Goal: Transaction & Acquisition: Purchase product/service

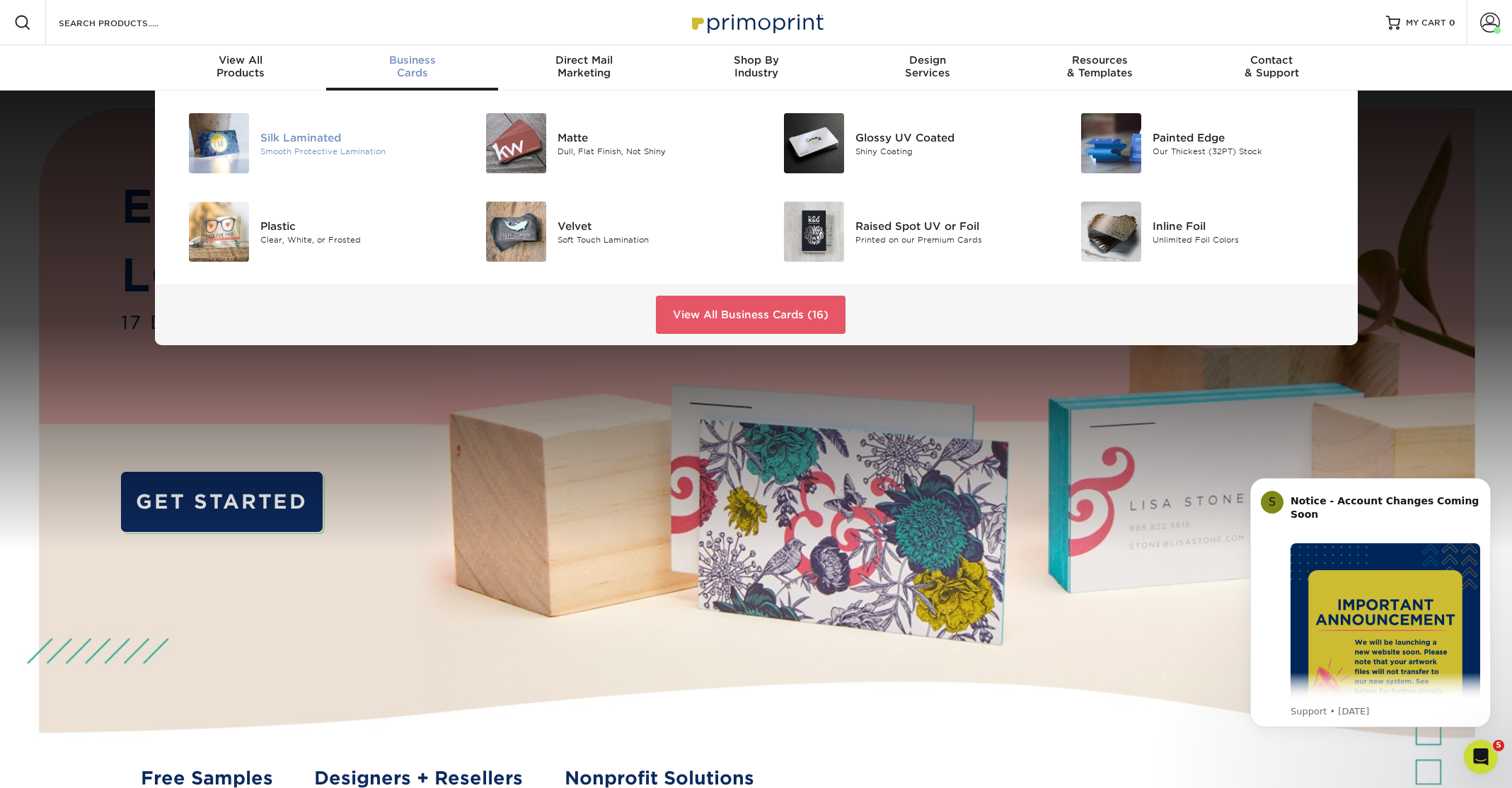
click at [317, 142] on div "Silk Laminated" at bounding box center [354, 137] width 188 height 16
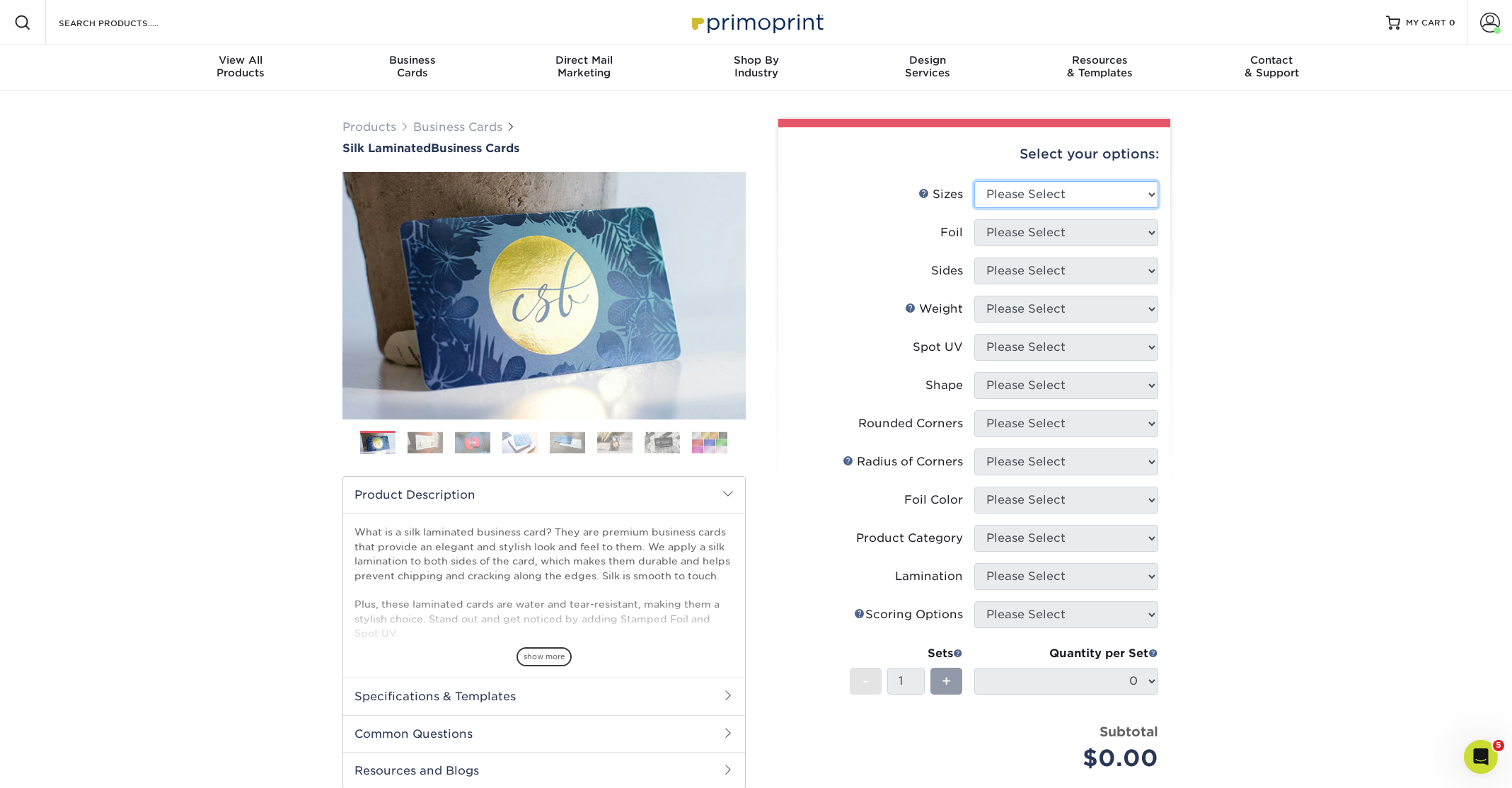
click at [1148, 193] on select "Please Select 1.5" x 3.5" - Mini 1.75" x 3.5" - Mini 2" x 2" - Square 2" x 3" -…" at bounding box center [1066, 194] width 184 height 27
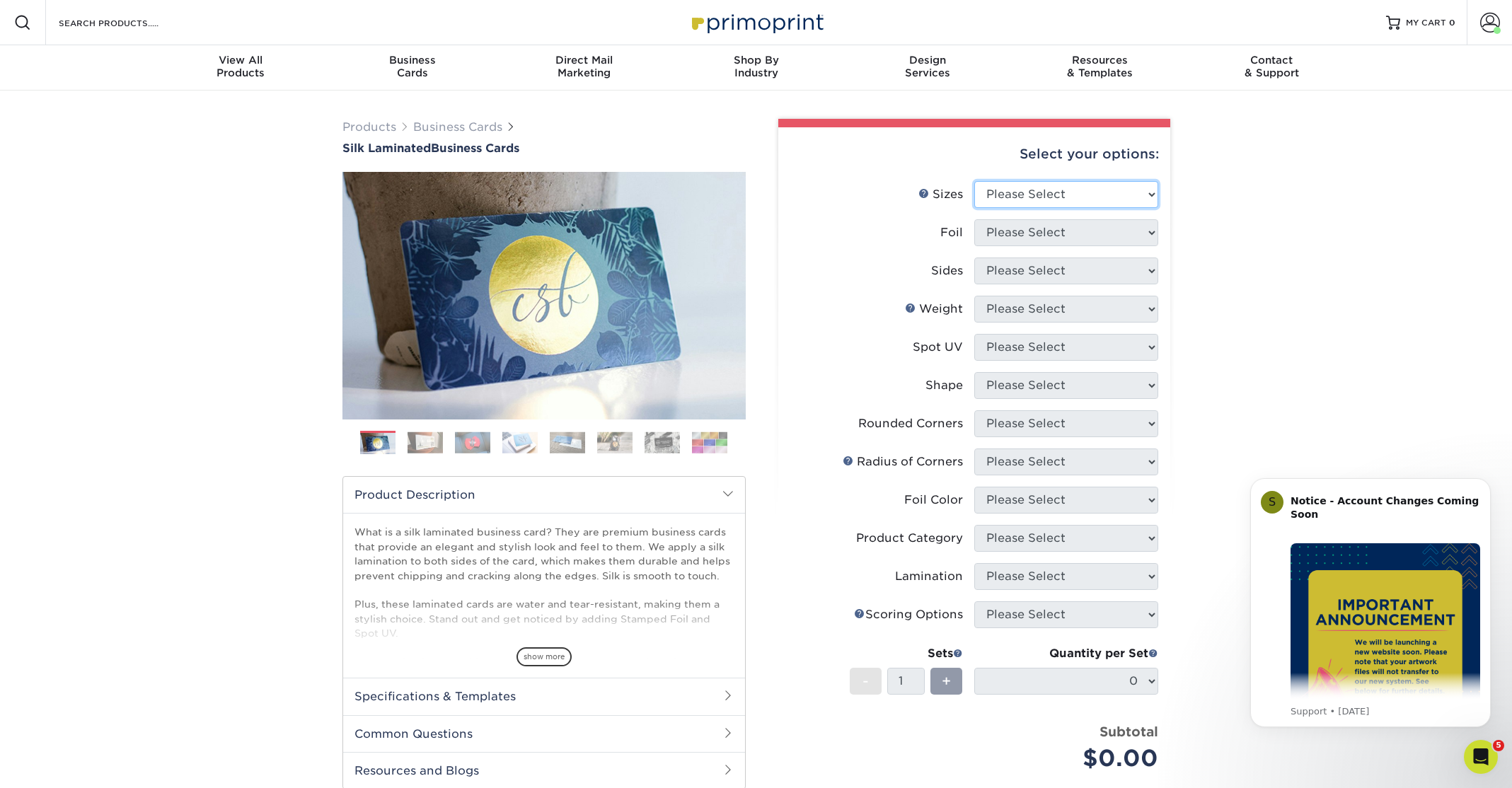
select select "2.00x3.50"
click at [974, 181] on select "Please Select 1.5" x 3.5" - Mini 1.75" x 3.5" - Mini 2" x 2" - Square 2" x 3" -…" at bounding box center [1066, 194] width 184 height 27
click at [1149, 234] on select "Please Select Yes No" at bounding box center [1066, 233] width 184 height 27
select select "0"
click at [974, 220] on select "Please Select Yes No" at bounding box center [1066, 233] width 184 height 27
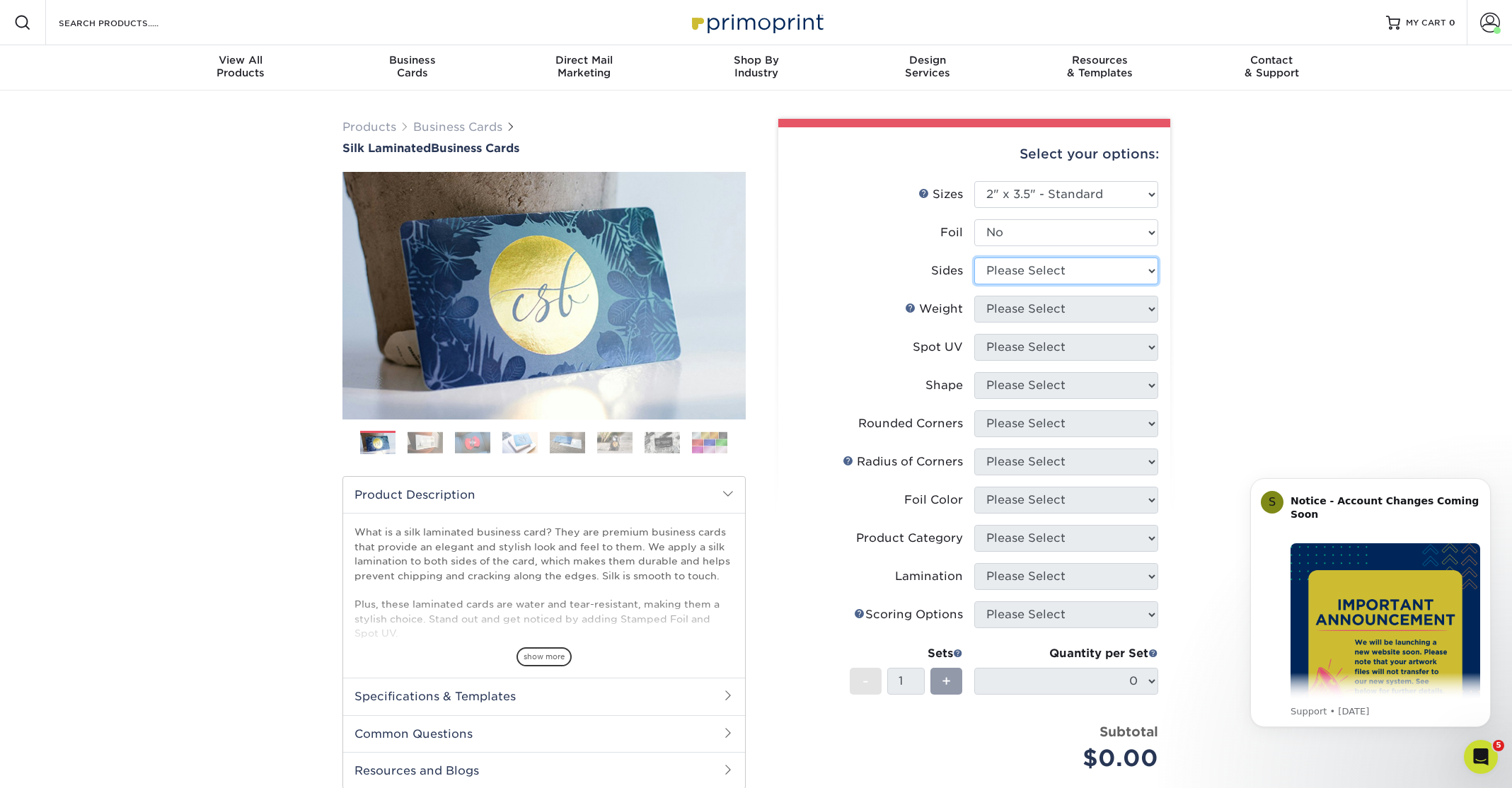
click at [1150, 270] on select "Please Select Print Both Sides Print Front Only" at bounding box center [1066, 271] width 184 height 27
select select "13abbda7-1d64-4f25-8bb2-c179b224825d"
click at [974, 258] on select "Please Select Print Both Sides Print Front Only" at bounding box center [1066, 271] width 184 height 27
click at [1147, 308] on select "Please Select 16PT" at bounding box center [1066, 309] width 184 height 27
select select "16PT"
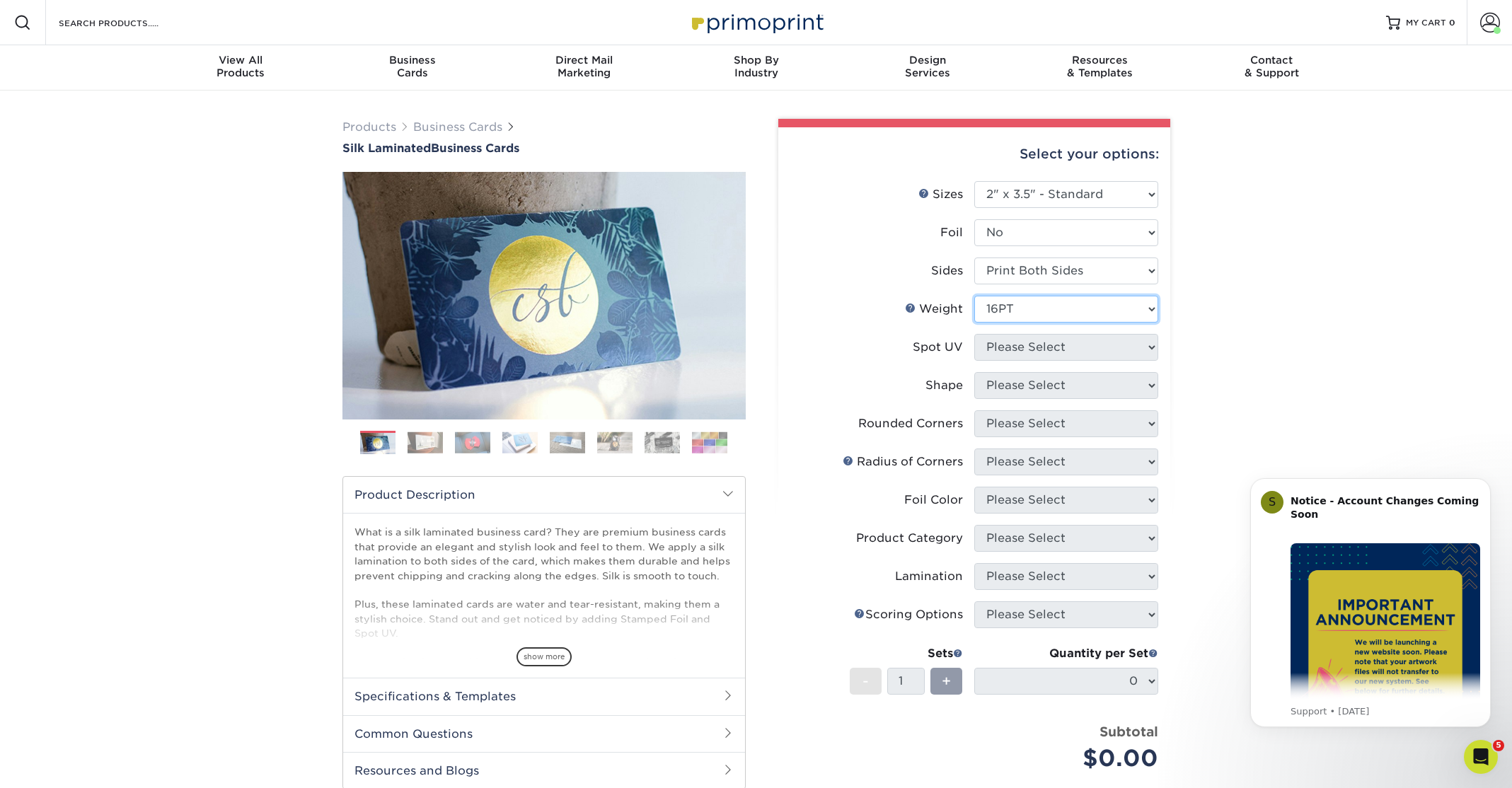
click at [974, 296] on select "Please Select 16PT" at bounding box center [1066, 309] width 184 height 27
click at [1150, 348] on select "Please Select No Spot UV Front and Back (Both Sides) Front Only Back Only" at bounding box center [1066, 347] width 184 height 27
select select "3"
click at [974, 334] on select "Please Select No Spot UV Front and Back (Both Sides) Front Only Back Only" at bounding box center [1066, 347] width 184 height 27
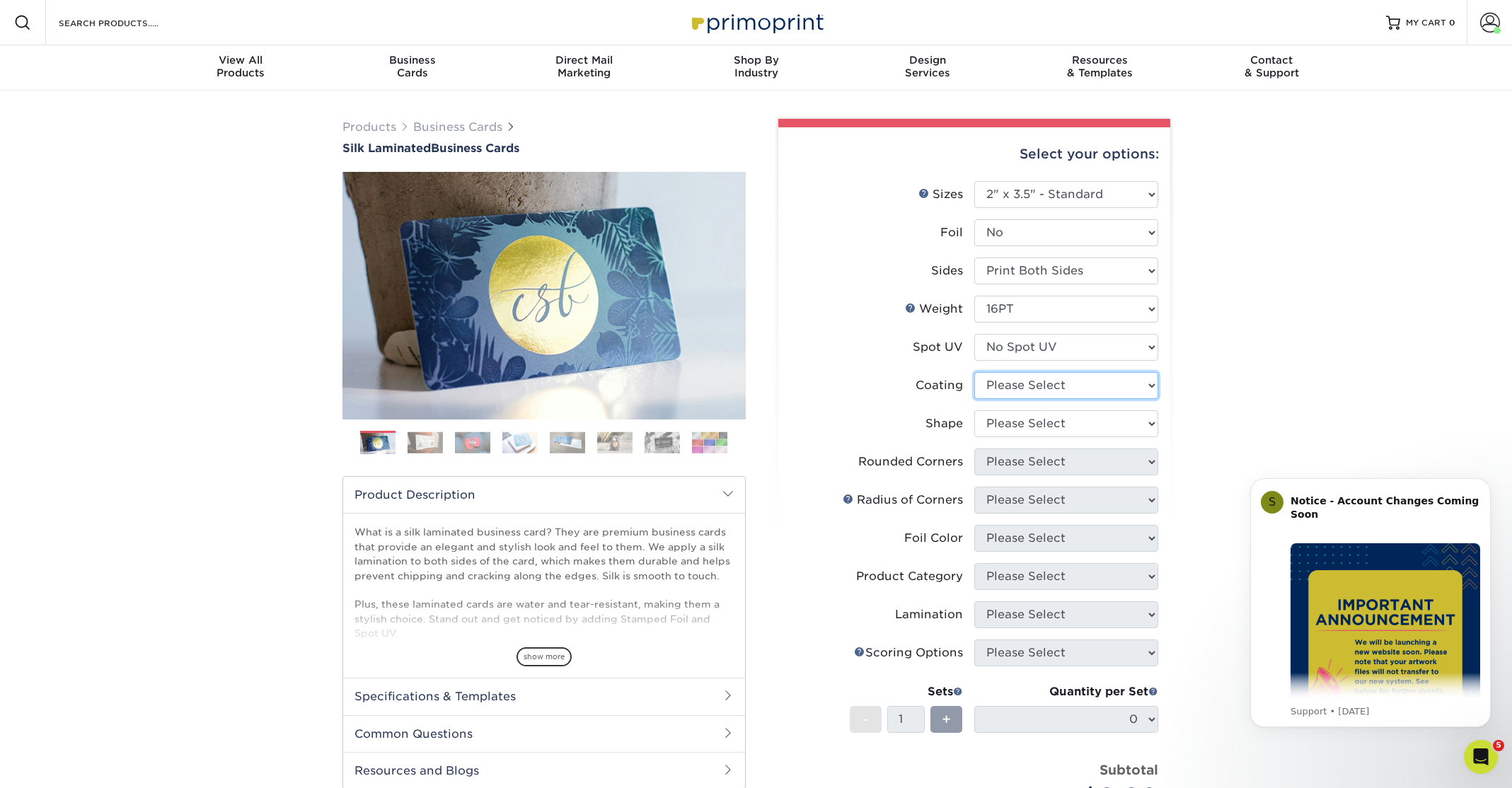
click at [1148, 386] on select at bounding box center [1066, 386] width 184 height 27
select select "3e7618de-abca-4bda-9f97-8b9129e913d8"
click at [974, 372] on select at bounding box center [1066, 386] width 184 height 27
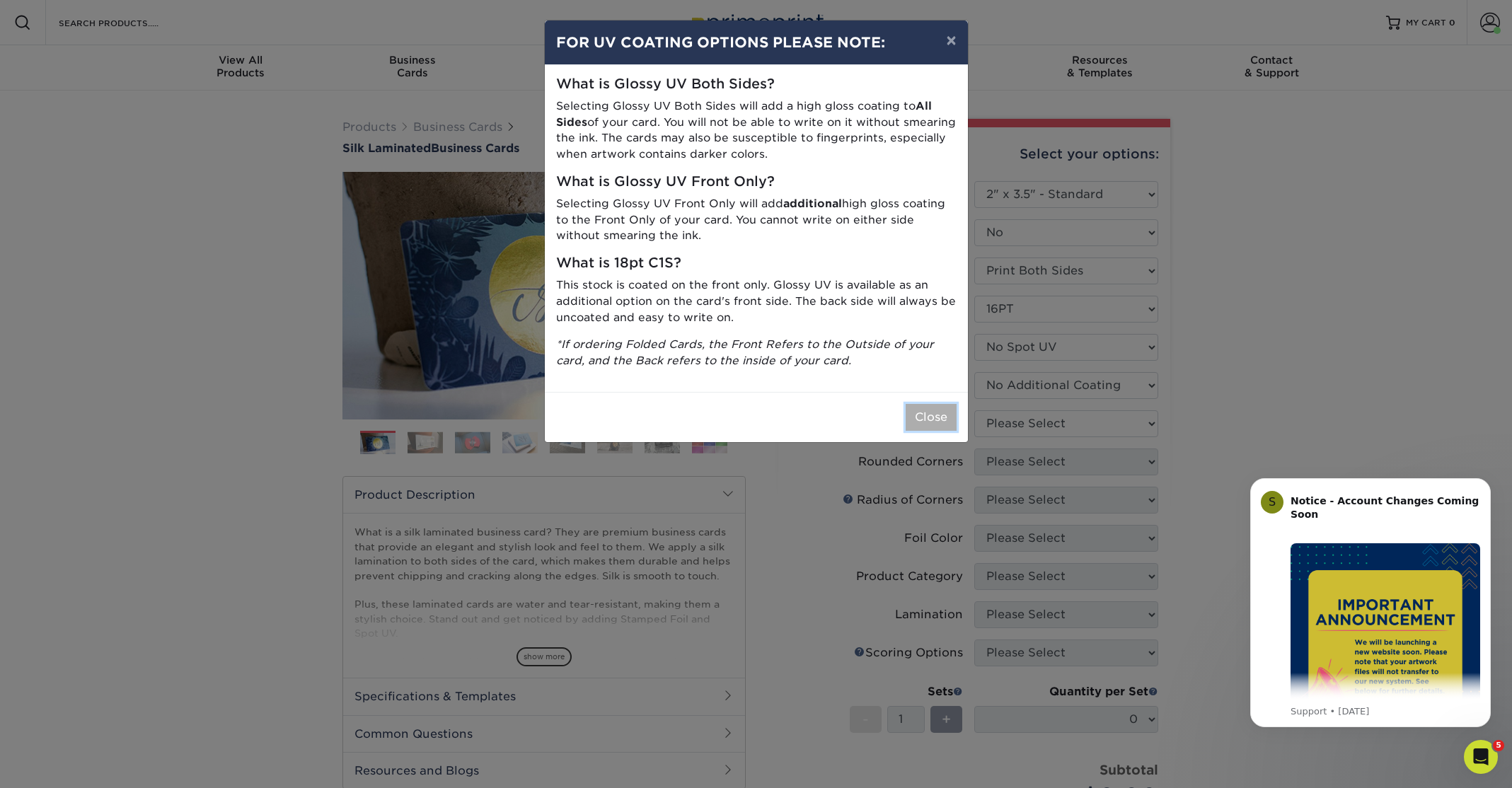
click at [938, 418] on button "Close" at bounding box center [931, 417] width 51 height 27
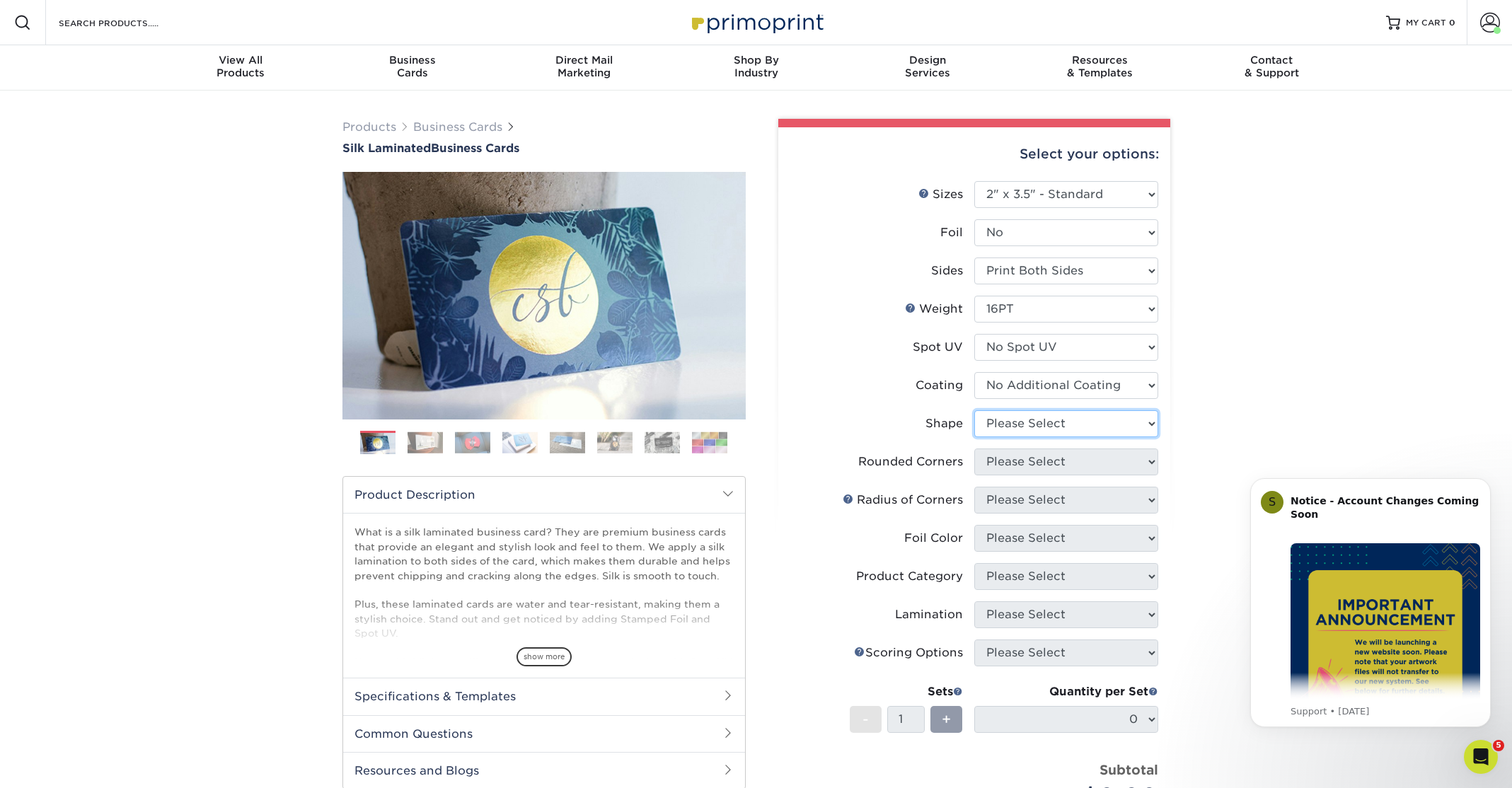
click at [1148, 425] on select "Please Select Standard Oval" at bounding box center [1066, 424] width 184 height 27
select select "standard"
click at [974, 411] on select "Please Select Standard Oval" at bounding box center [1066, 424] width 184 height 27
click at [1150, 460] on select "Please Select Yes - Round 2 Corners Yes - Round 4 Corners No" at bounding box center [1066, 462] width 184 height 27
select select "0"
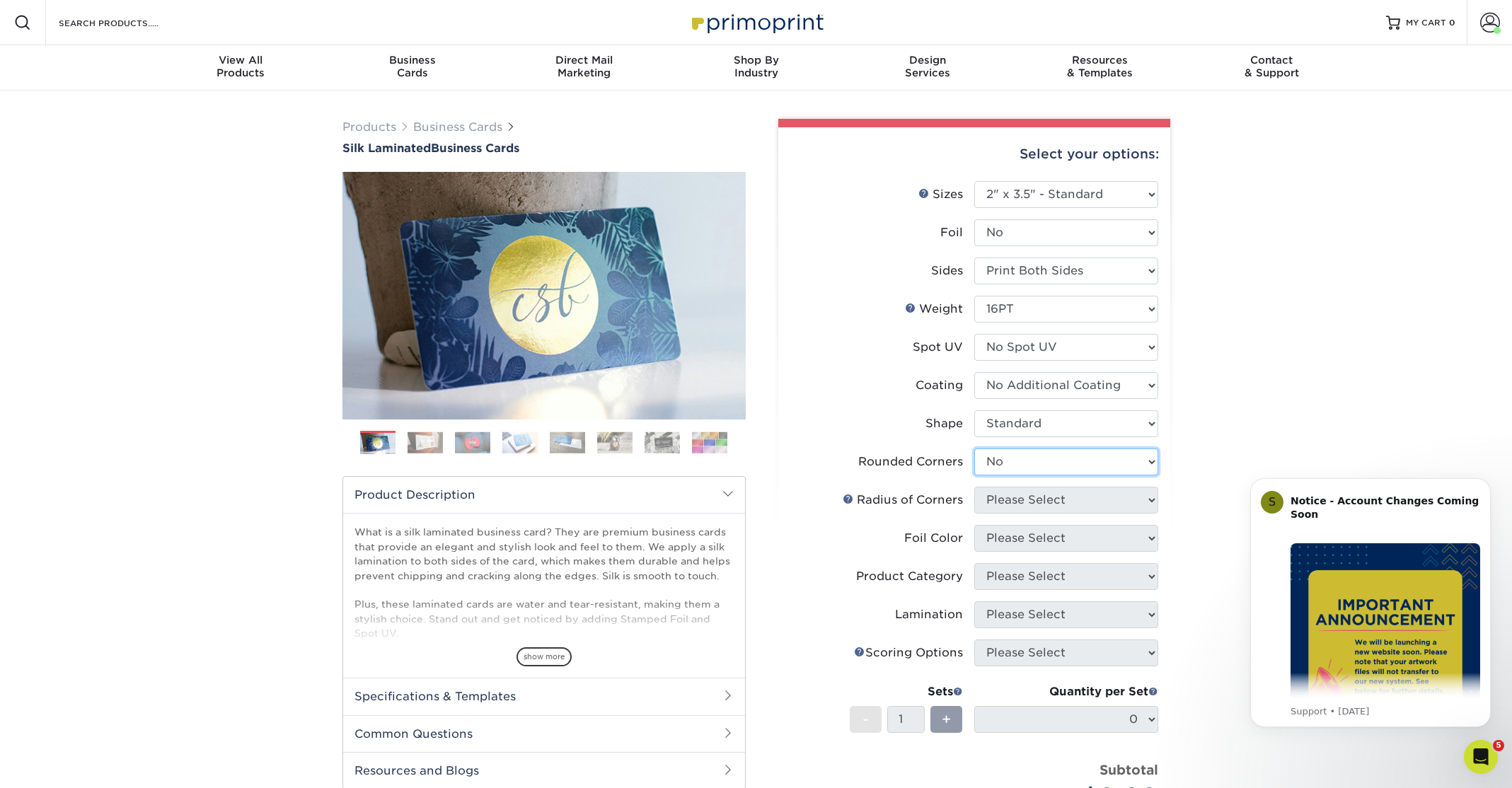
click at [974, 448] on select "Please Select Yes - Round 2 Corners Yes - Round 4 Corners No" at bounding box center [1066, 462] width 184 height 27
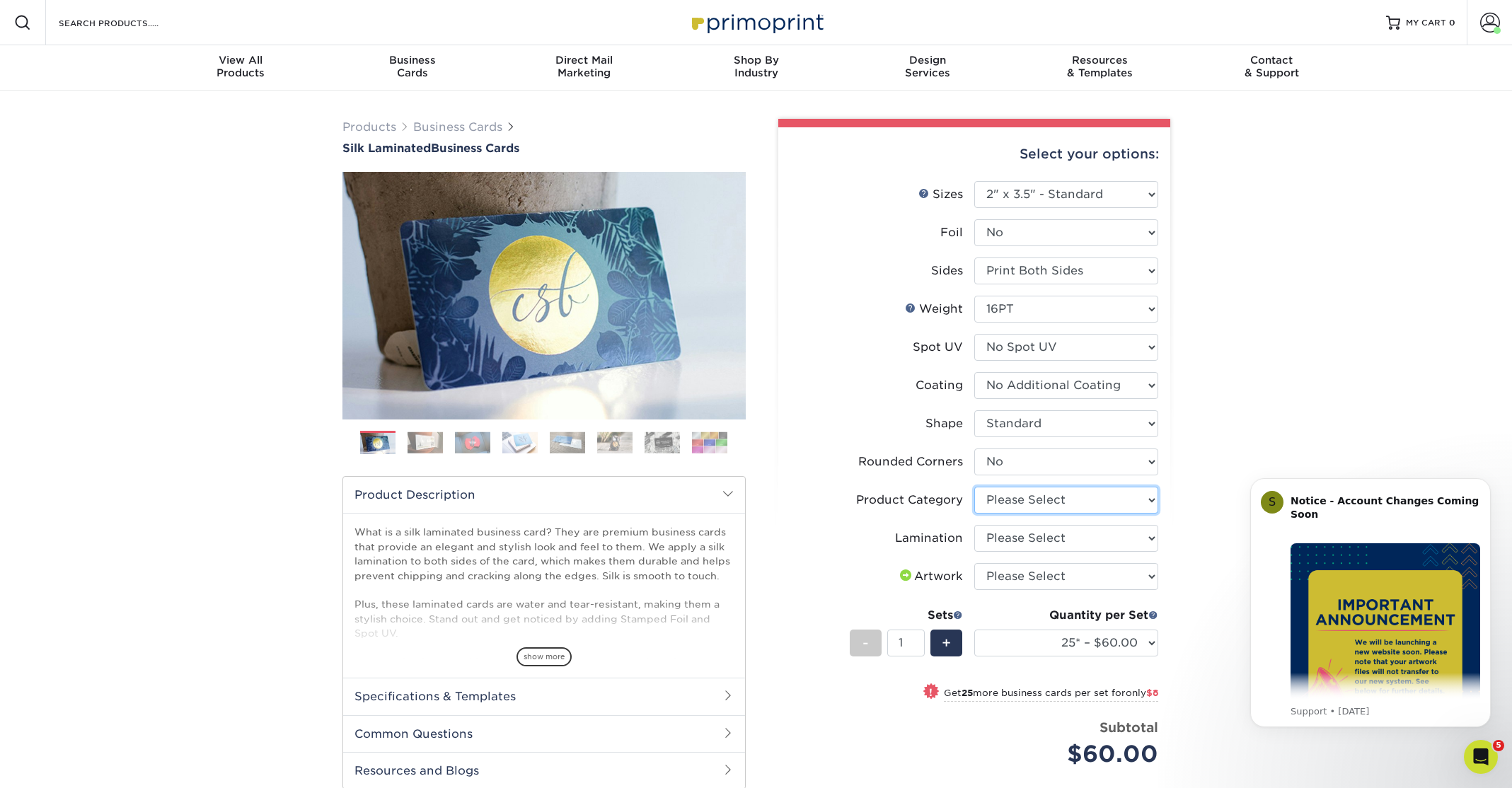
click at [1150, 499] on select "Please Select Business Cards" at bounding box center [1066, 500] width 184 height 27
select select "3b5148f1-0588-4f88-a218-97bcfdce65c1"
click at [974, 487] on select "Please Select Business Cards" at bounding box center [1066, 500] width 184 height 27
click at [1149, 539] on select "Please Select Silk" at bounding box center [1066, 538] width 184 height 27
select select "ccacb42f-45f7-42d3-bbd3-7c8421cf37f0"
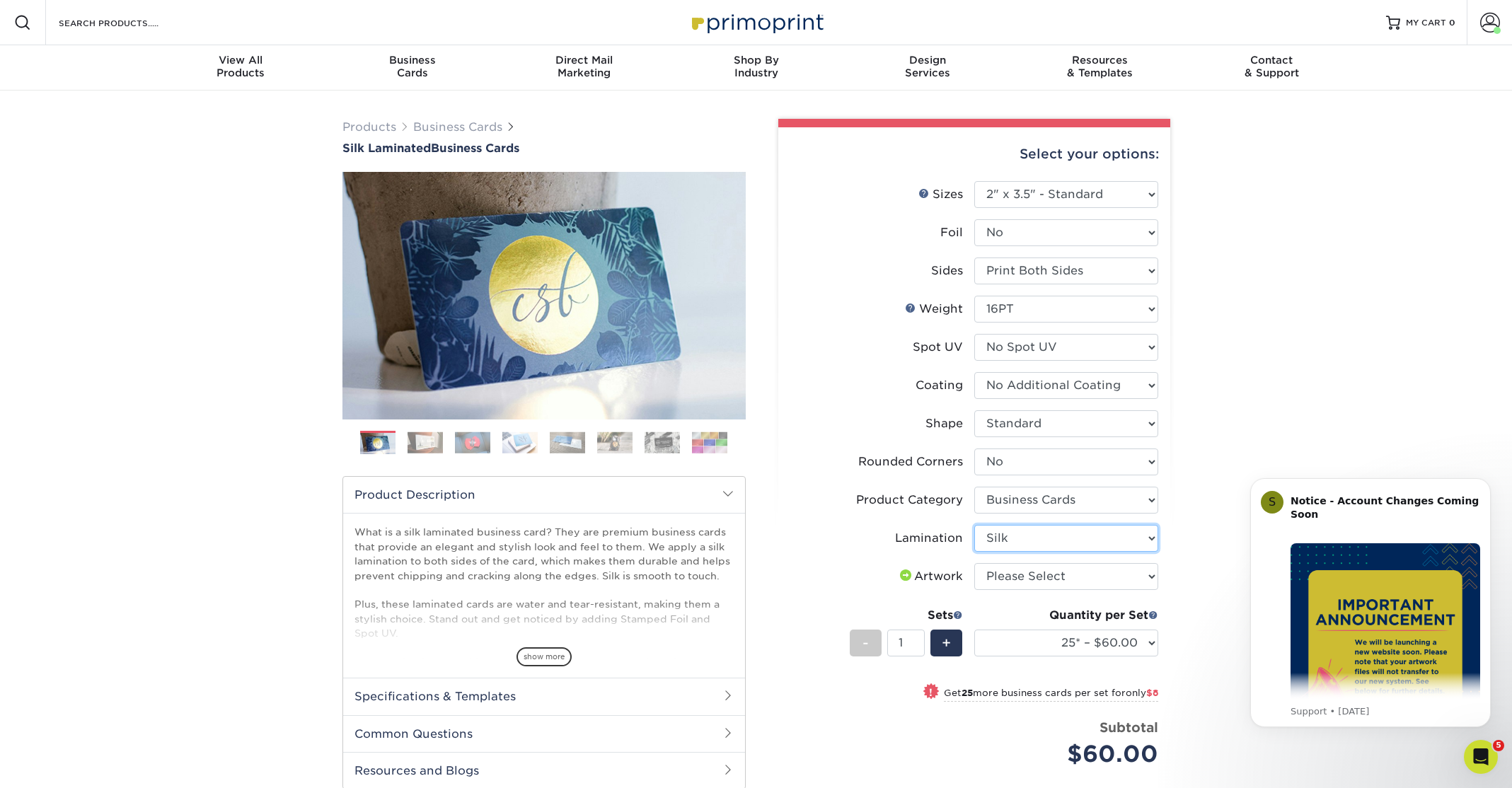
click at [974, 525] on select "Please Select Silk" at bounding box center [1066, 538] width 184 height 27
click at [1148, 575] on select "Please Select I will upload files I need a design - $100" at bounding box center [1066, 577] width 184 height 27
select select "upload"
click at [974, 563] on select "Please Select I will upload files I need a design - $100" at bounding box center [1066, 577] width 184 height 27
click at [1150, 640] on select "25* – $60.00 50* – $68.00 75* – $76.00 100* – $84.00 250* – $92.00 500 – $96.00…" at bounding box center [1066, 643] width 184 height 27
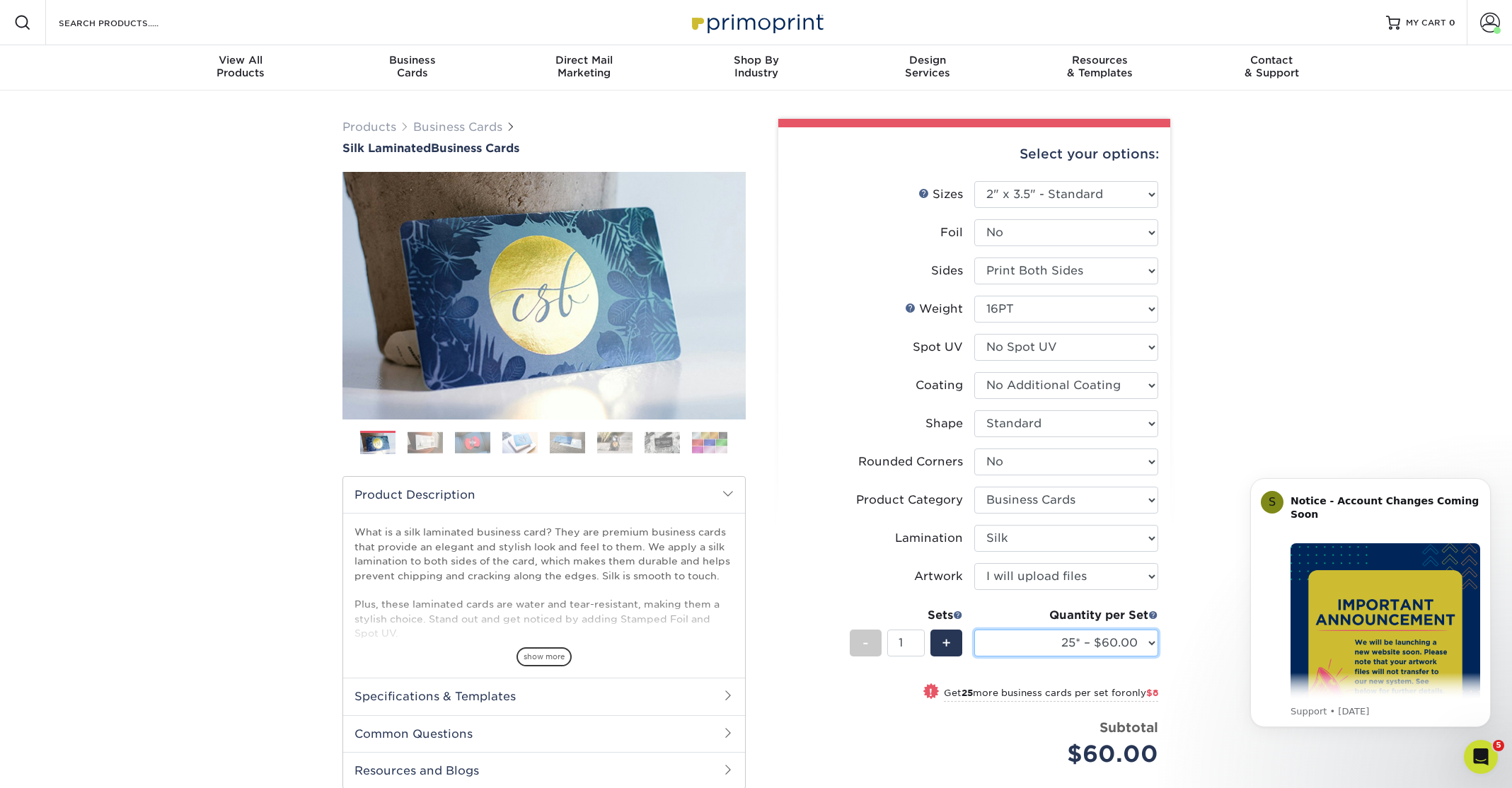
select select "100* – $84.00"
click at [974, 629] on select "25* – $60.00 50* – $68.00 75* – $76.00 100* – $84.00 250* – $92.00 500 – $96.00…" at bounding box center [1066, 643] width 184 height 27
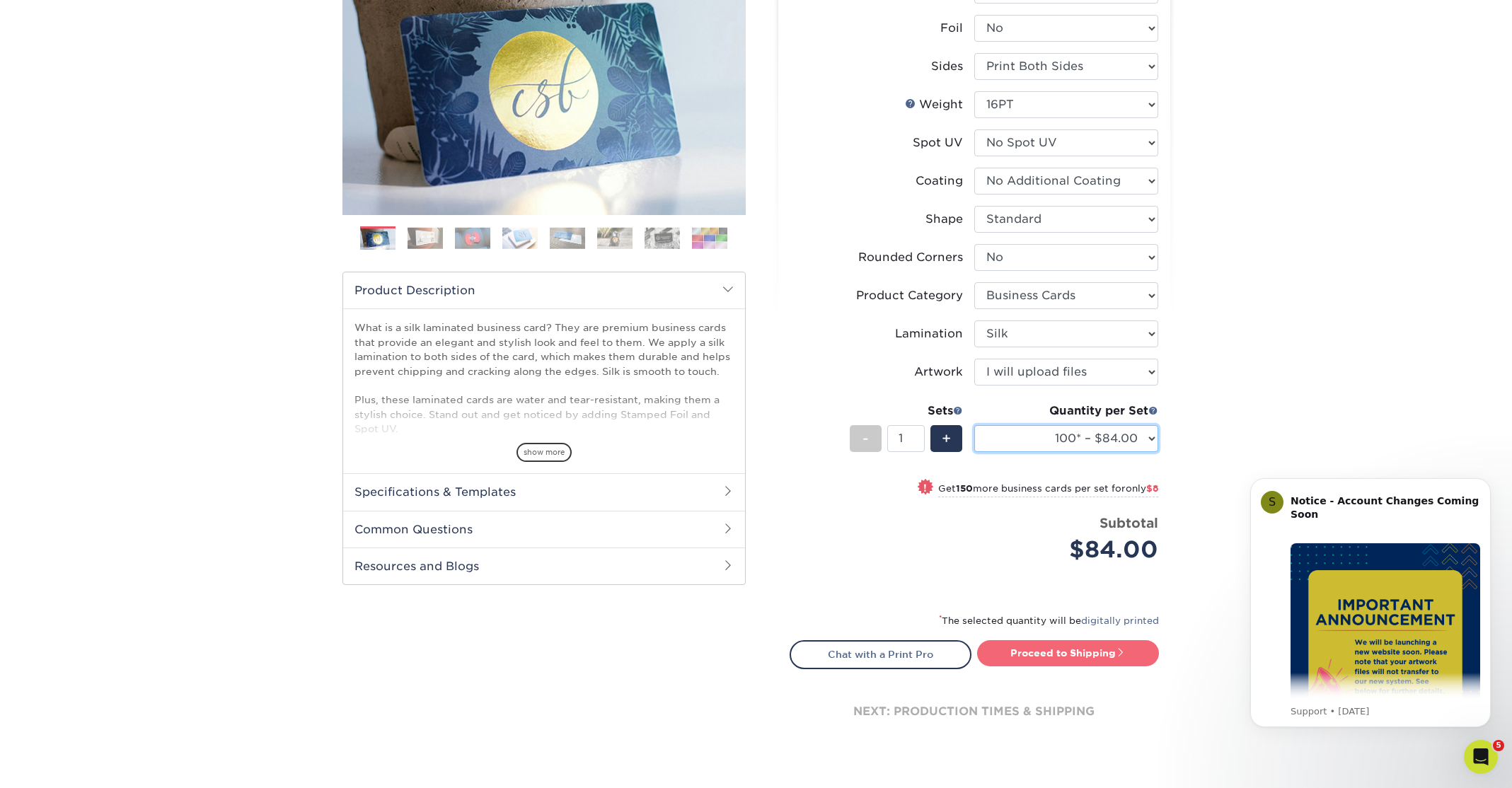
scroll to position [202, 0]
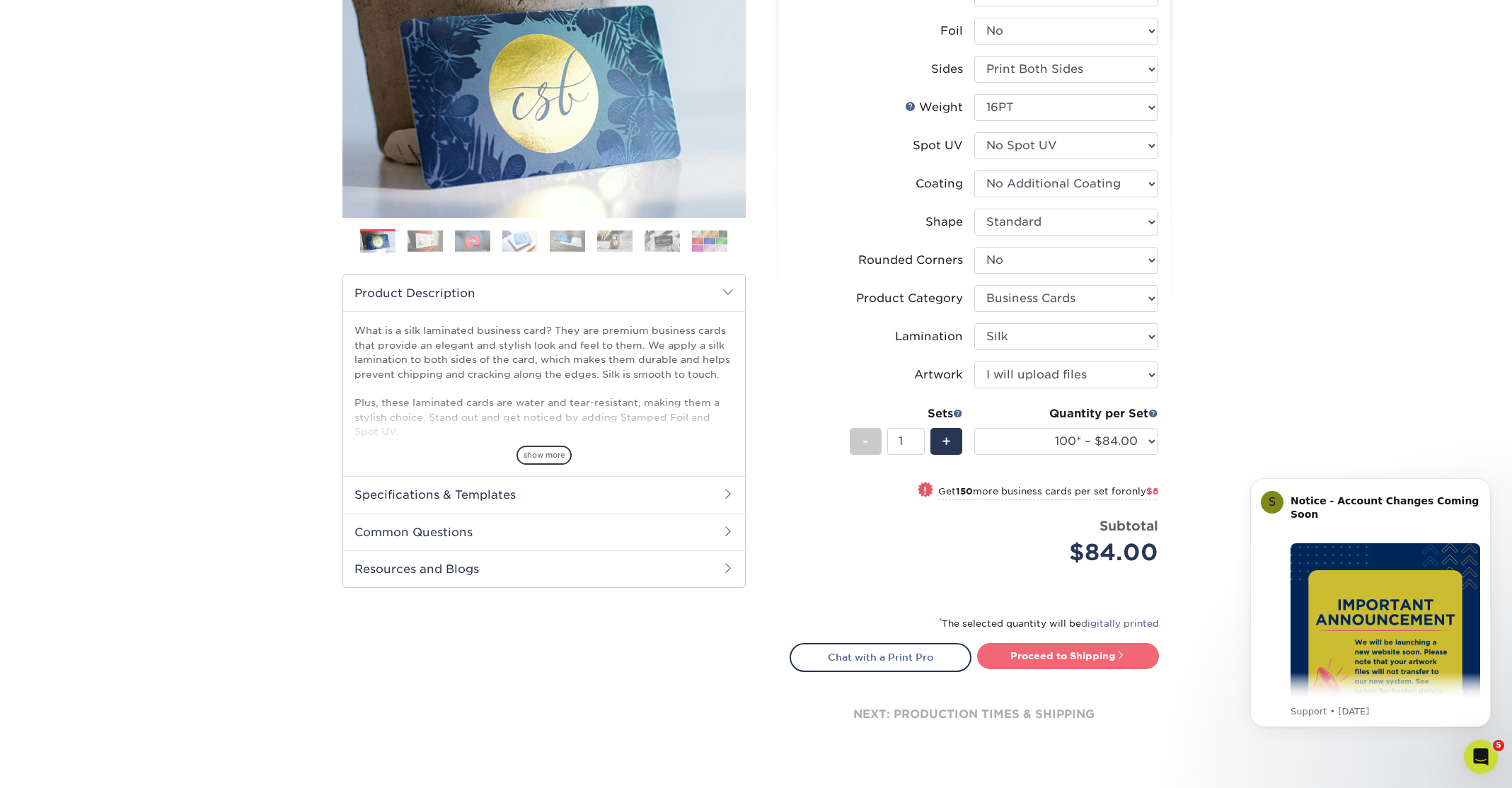
click at [1066, 660] on link "Proceed to Shipping" at bounding box center [1069, 656] width 182 height 26
type input "Set 1"
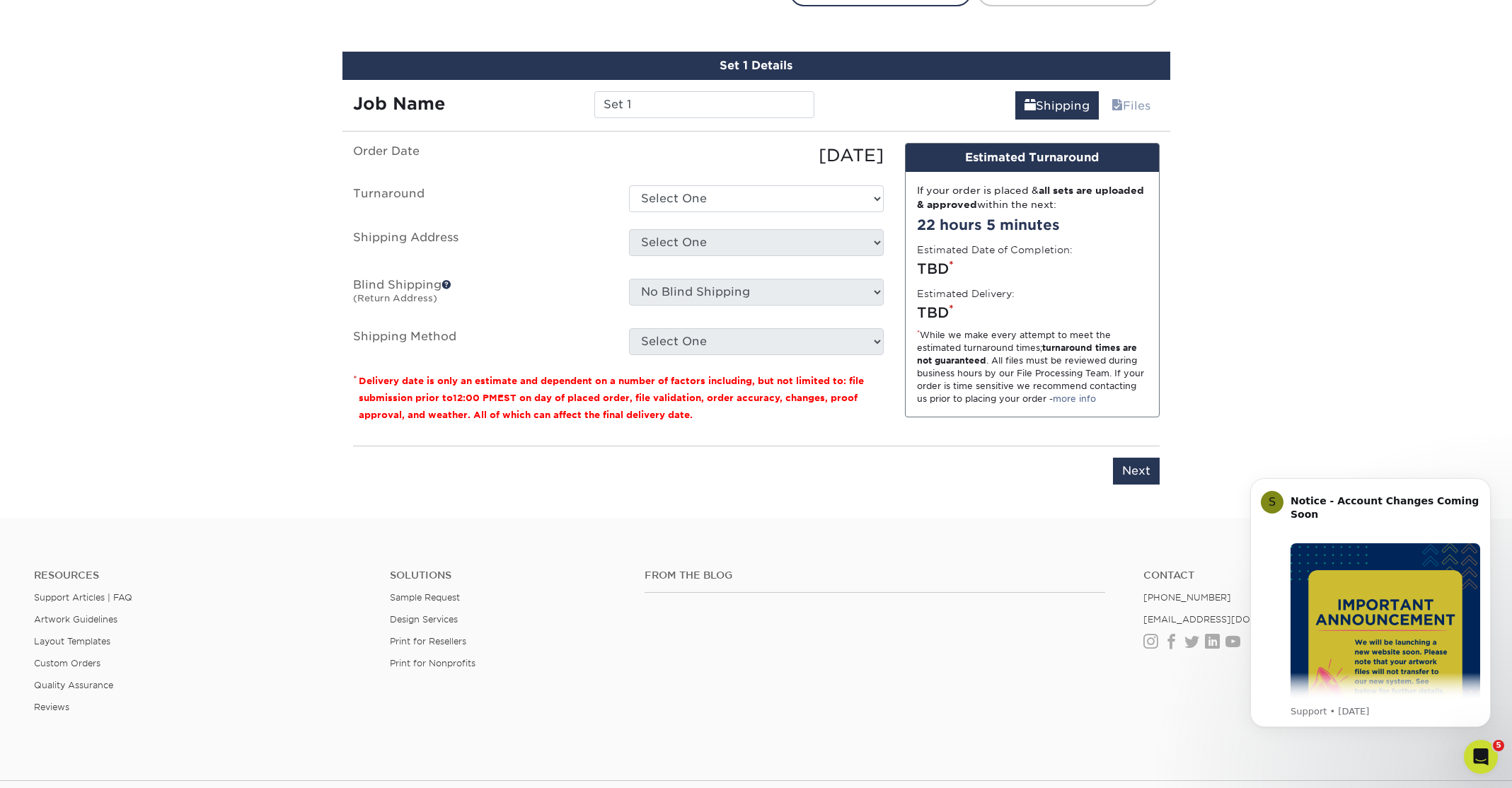
scroll to position [883, 0]
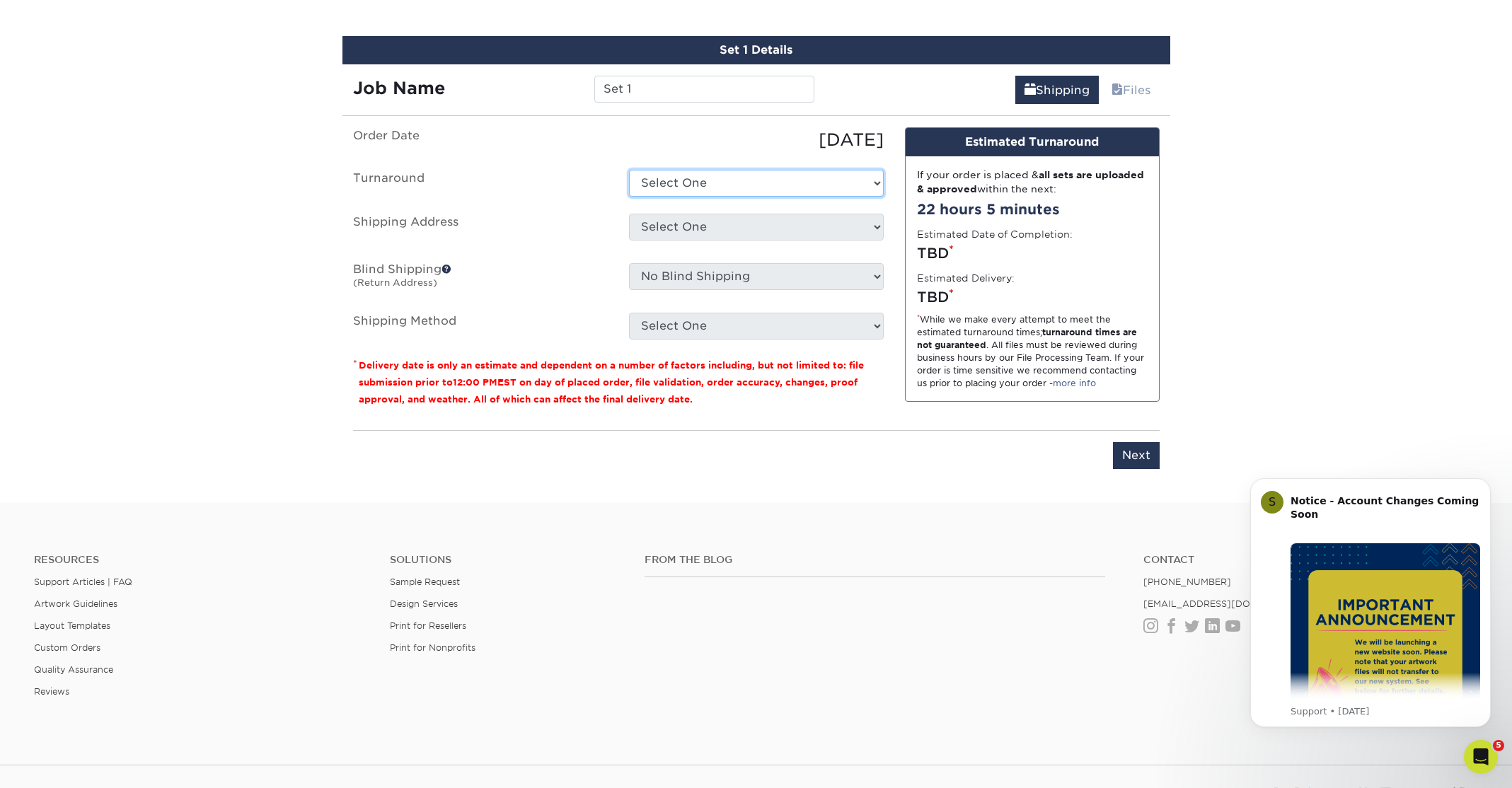
click at [876, 180] on select "Select One 2-4 Business Days 2 Day Next Business Day" at bounding box center [756, 183] width 255 height 27
select select "b2731265-f7ff-4e4f-a3b7-cc16ed4c7916"
click at [630, 169] on select "Select One 2-4 Business Days 2 Day Next Business Day" at bounding box center [756, 183] width 255 height 27
click at [873, 225] on select "Select One Creative Department + Add New Address" at bounding box center [756, 227] width 255 height 27
select select "97093"
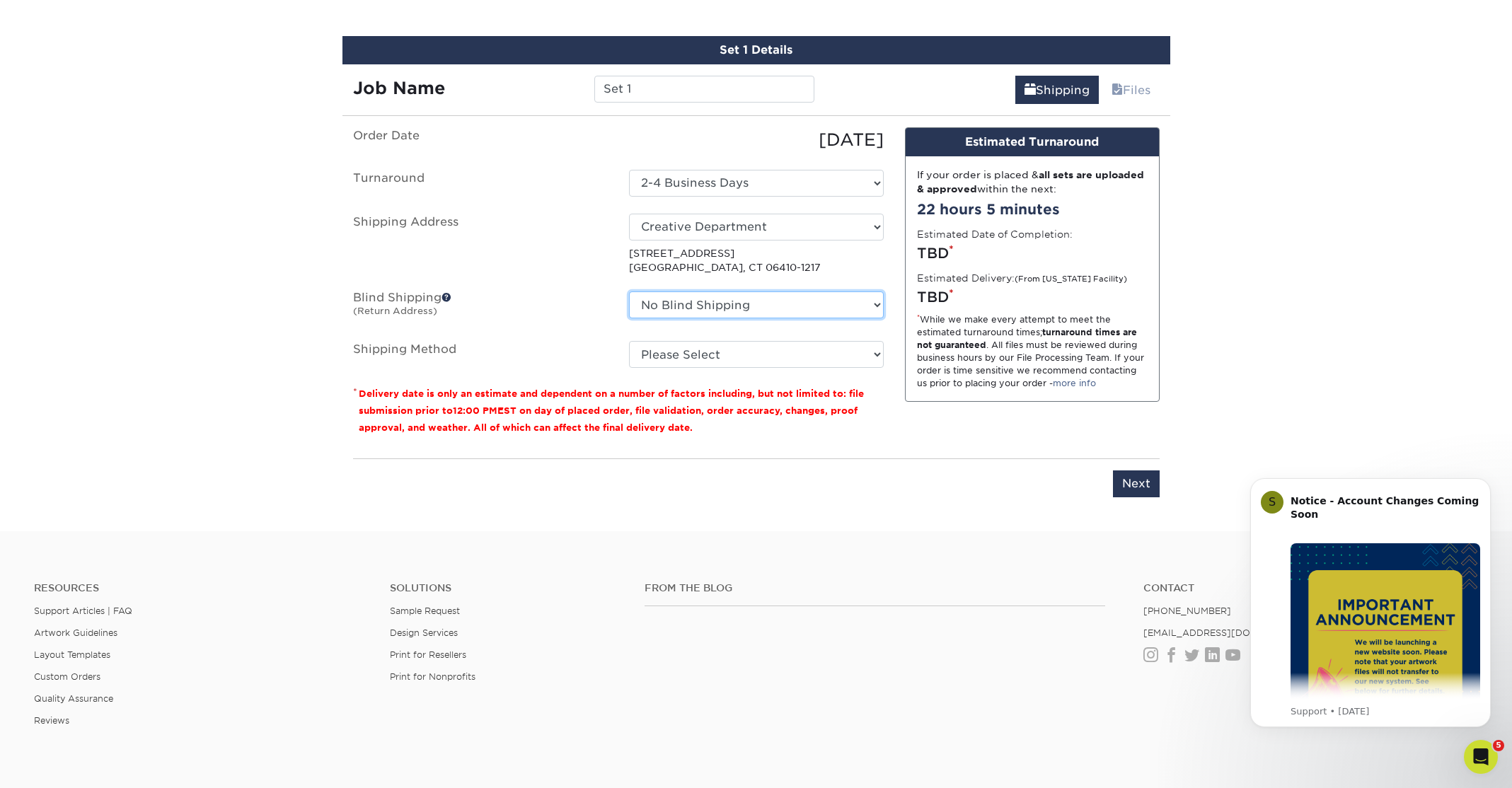
click at [876, 304] on select "No Blind Shipping Creative Department + Add New Address" at bounding box center [756, 305] width 255 height 27
click at [872, 351] on select "Please Select Ground Shipping (+$7.84) 3 Day Shipping Service (+$15.47) 2 Day A…" at bounding box center [756, 355] width 255 height 27
select select "03"
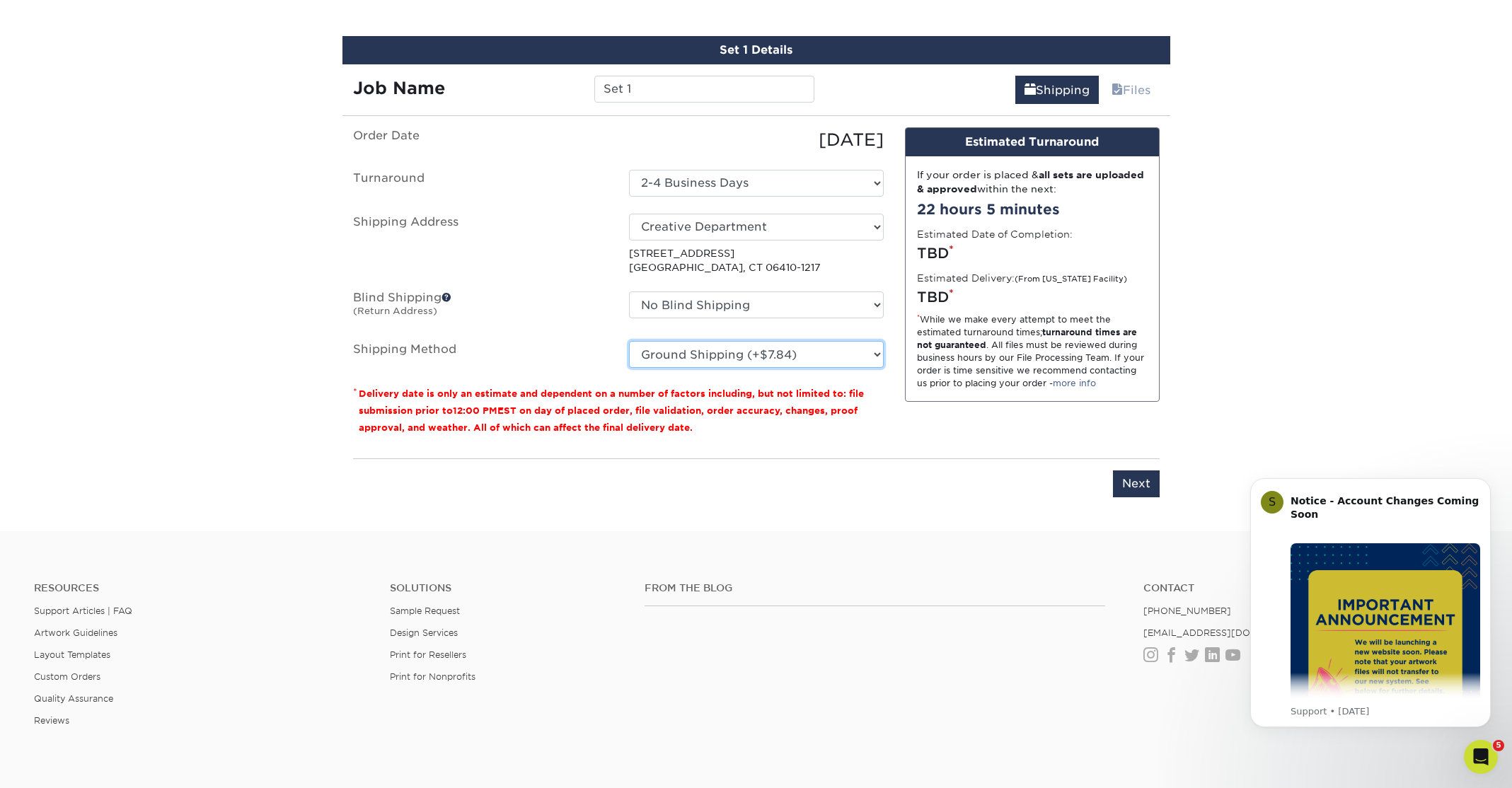
click at [630, 341] on select "Please Select Ground Shipping (+$7.84) 3 Day Shipping Service (+$15.47) 2 Day A…" at bounding box center [756, 355] width 255 height 27
click at [1125, 484] on input "Next" at bounding box center [1136, 484] width 47 height 27
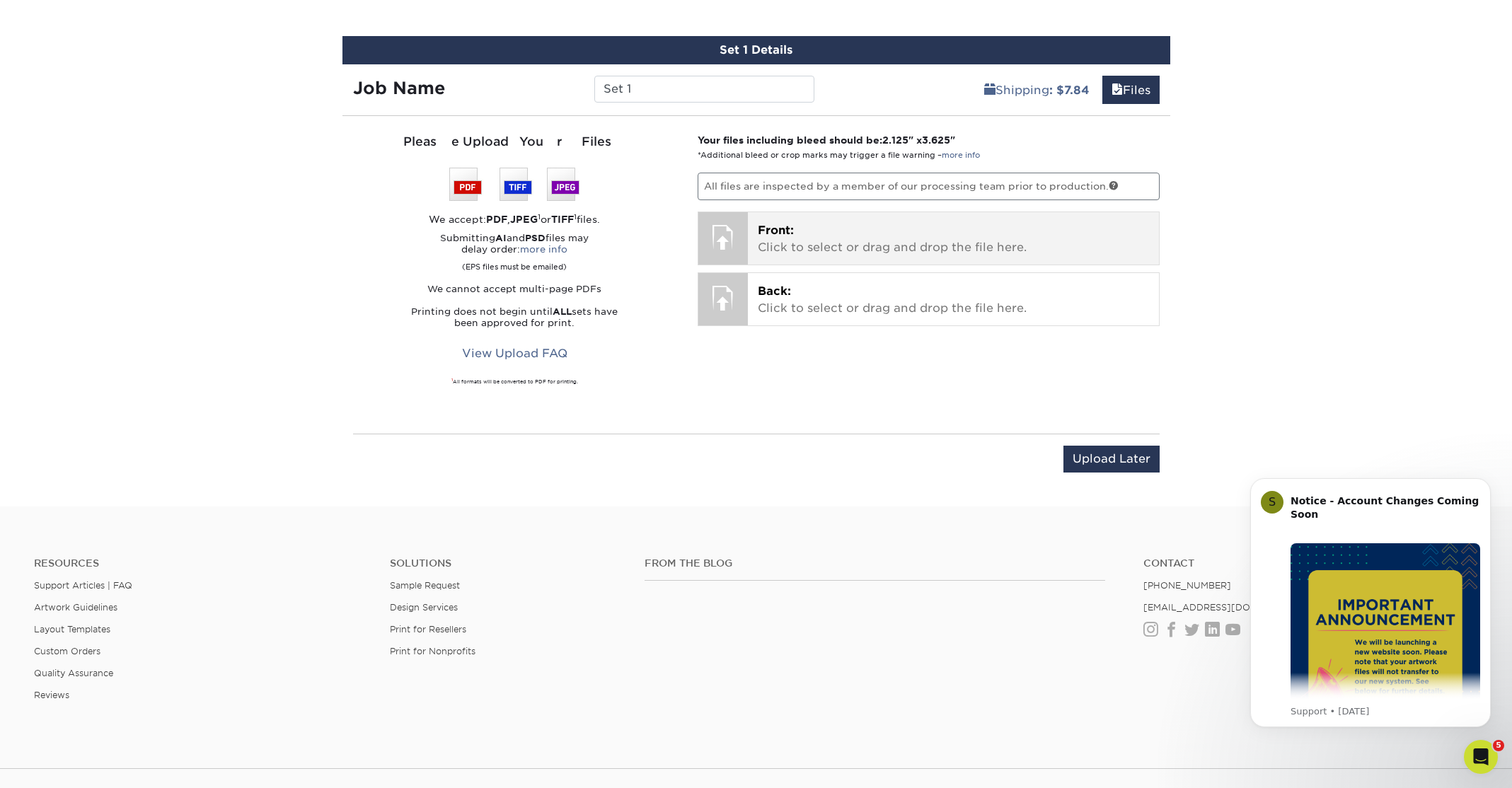
click at [804, 239] on p "Front: Click to select or drag and drop the file here." at bounding box center [953, 239] width 392 height 34
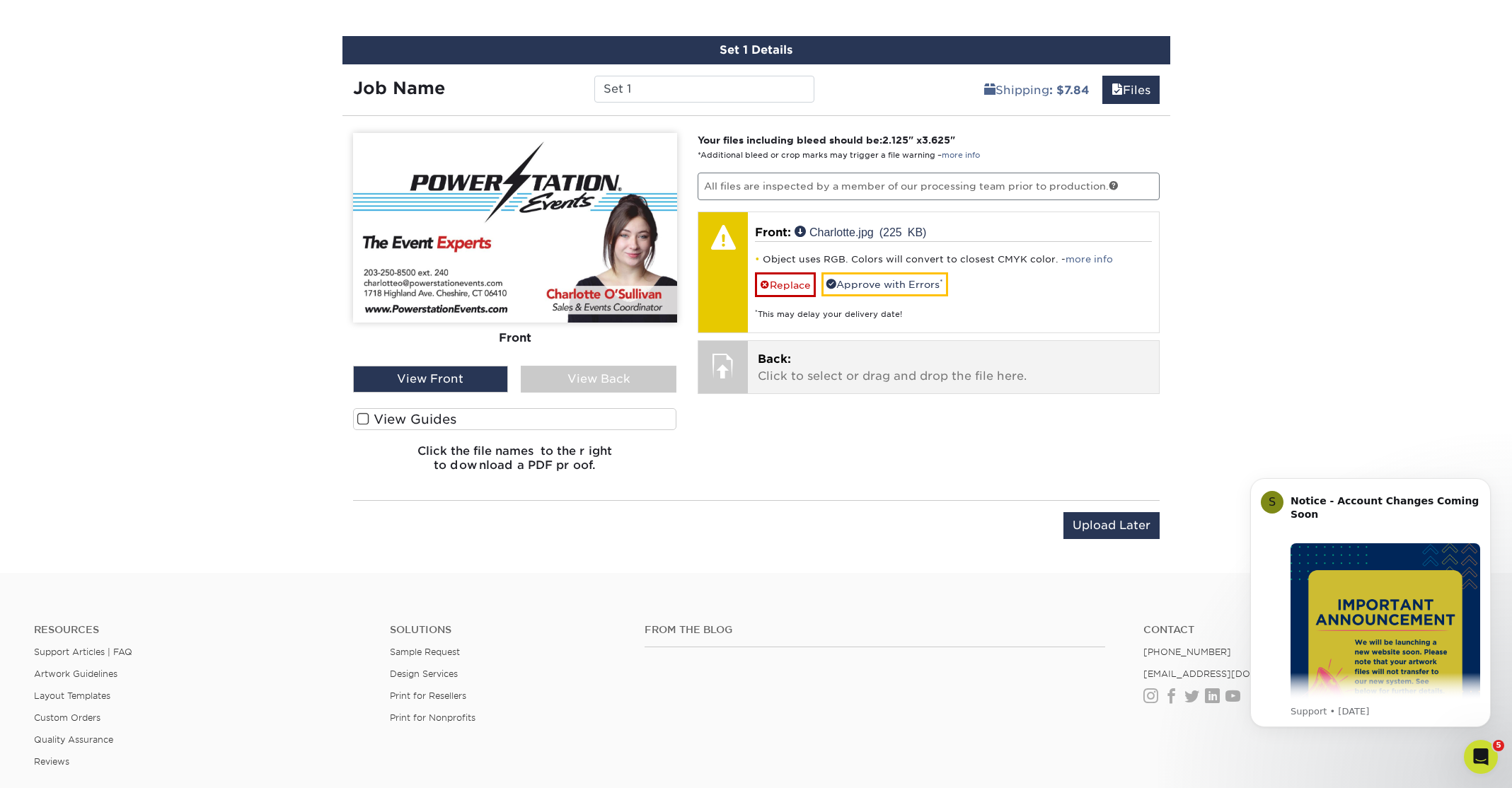
click at [794, 372] on p "Back: Click to select or drag and drop the file here." at bounding box center [953, 367] width 392 height 34
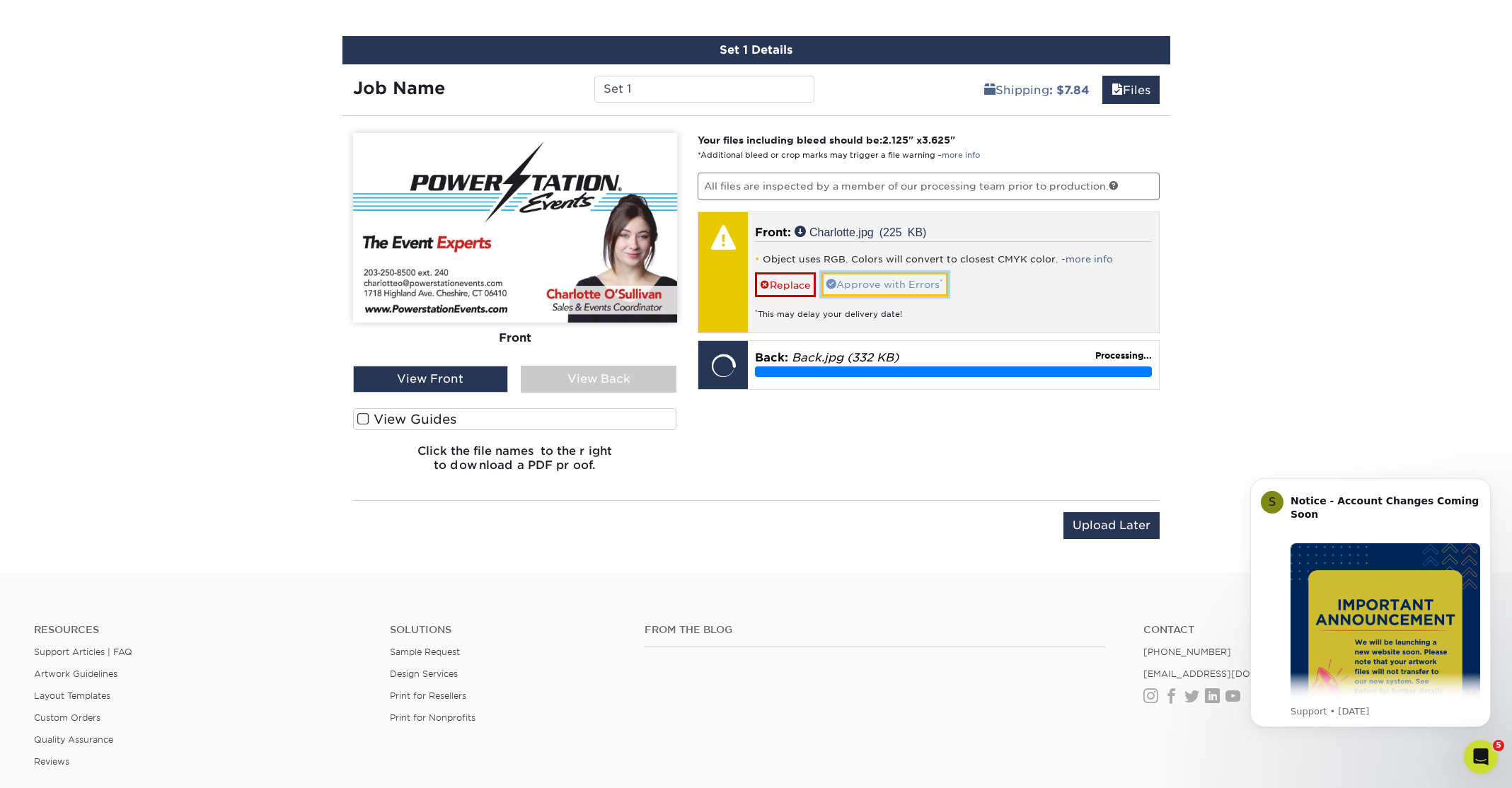
click at [898, 280] on link "Approve with Errors *" at bounding box center [885, 284] width 127 height 24
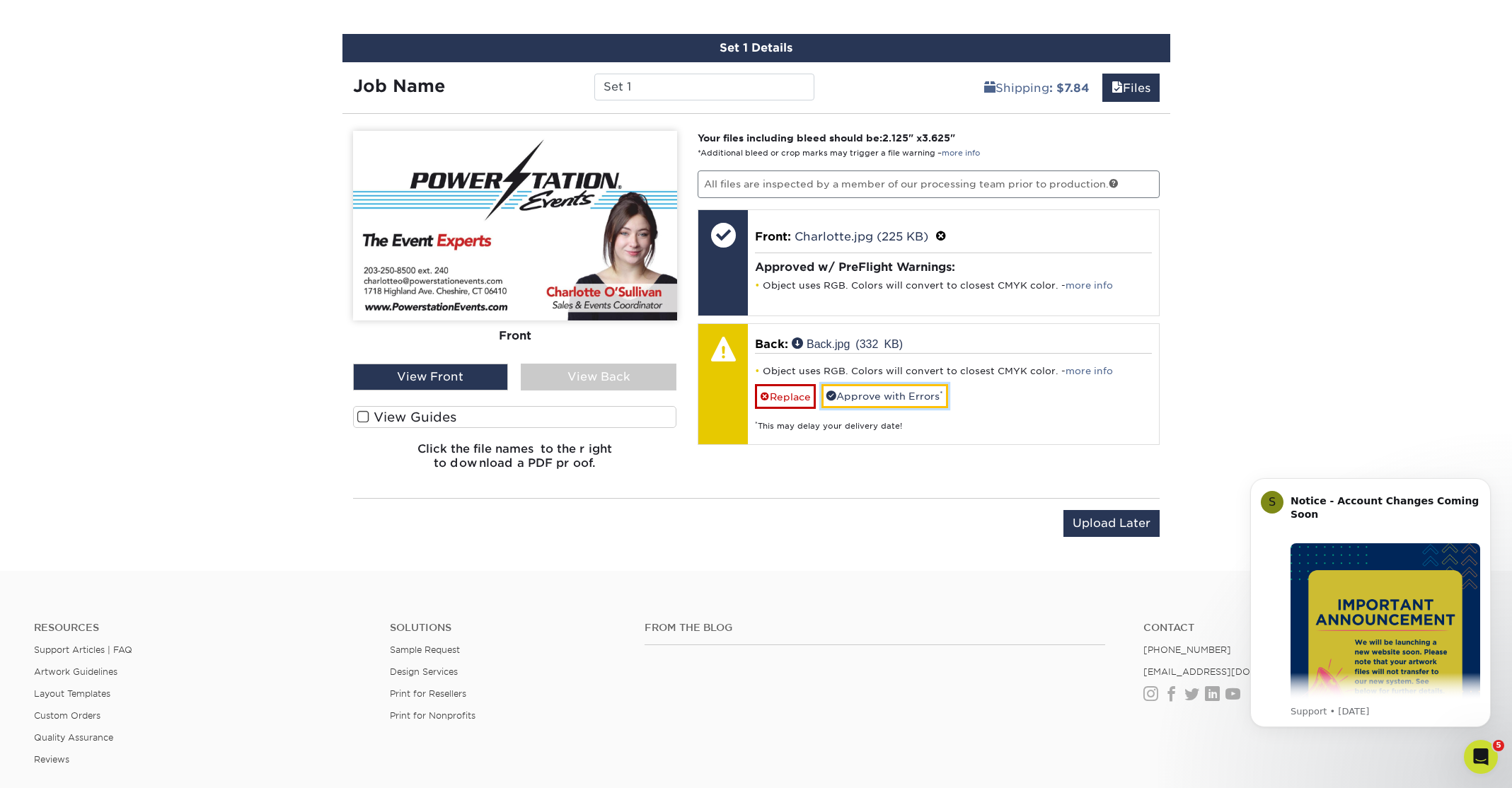
click at [893, 393] on link "Approve with Errors *" at bounding box center [885, 396] width 127 height 24
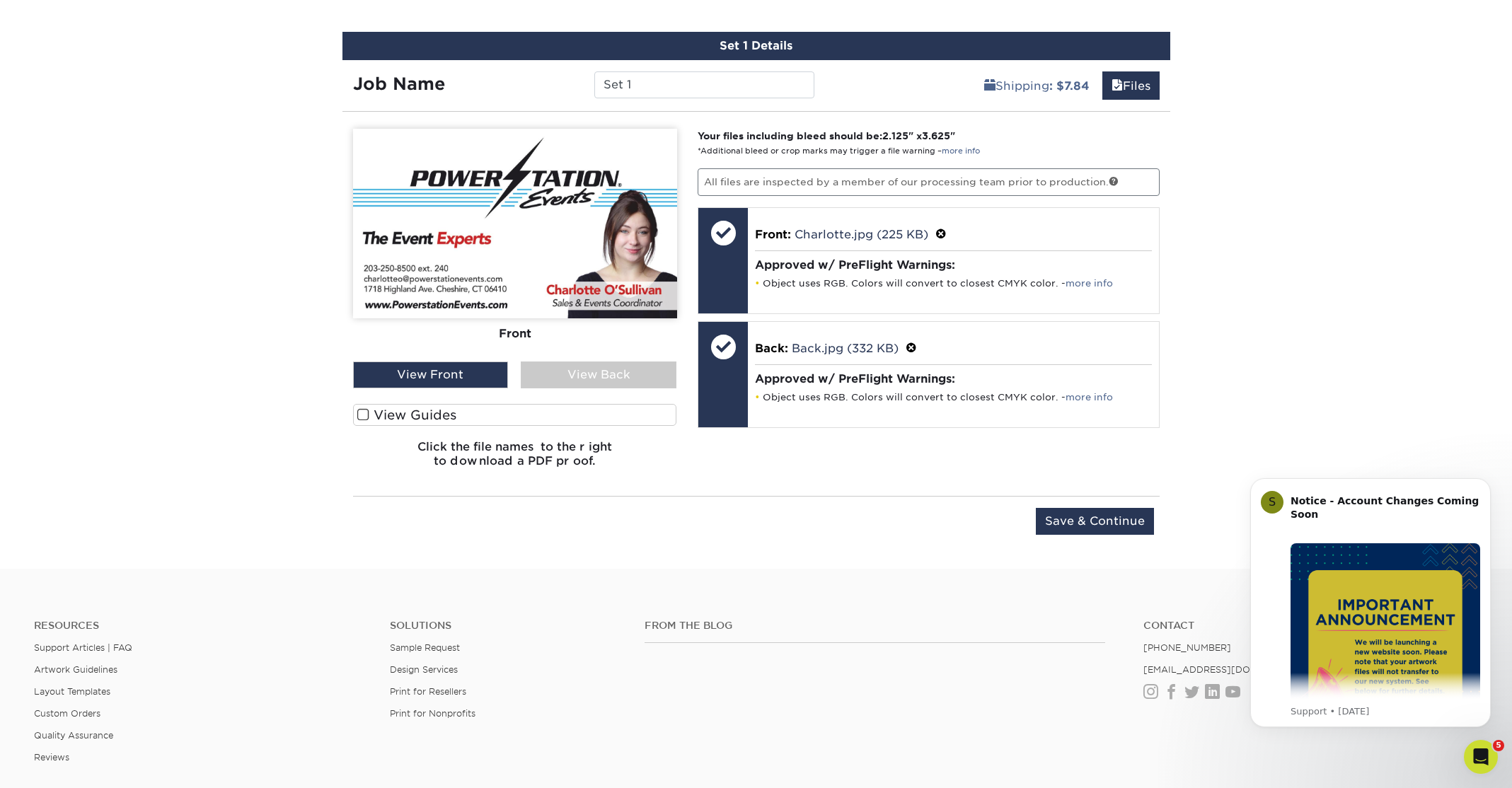
click at [594, 374] on div "View Back" at bounding box center [599, 375] width 155 height 27
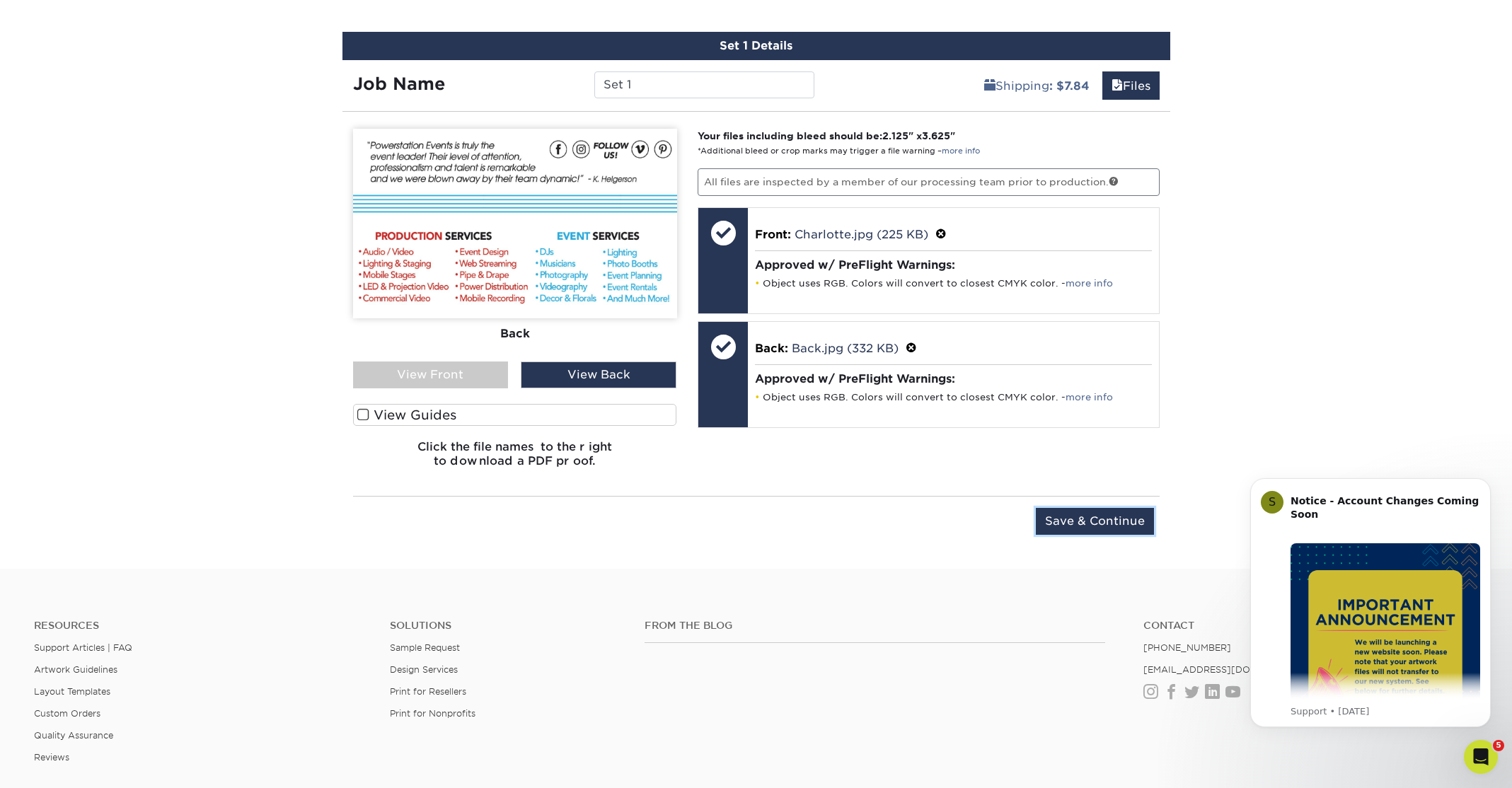
click at [1126, 523] on input "Save & Continue" at bounding box center [1095, 522] width 119 height 27
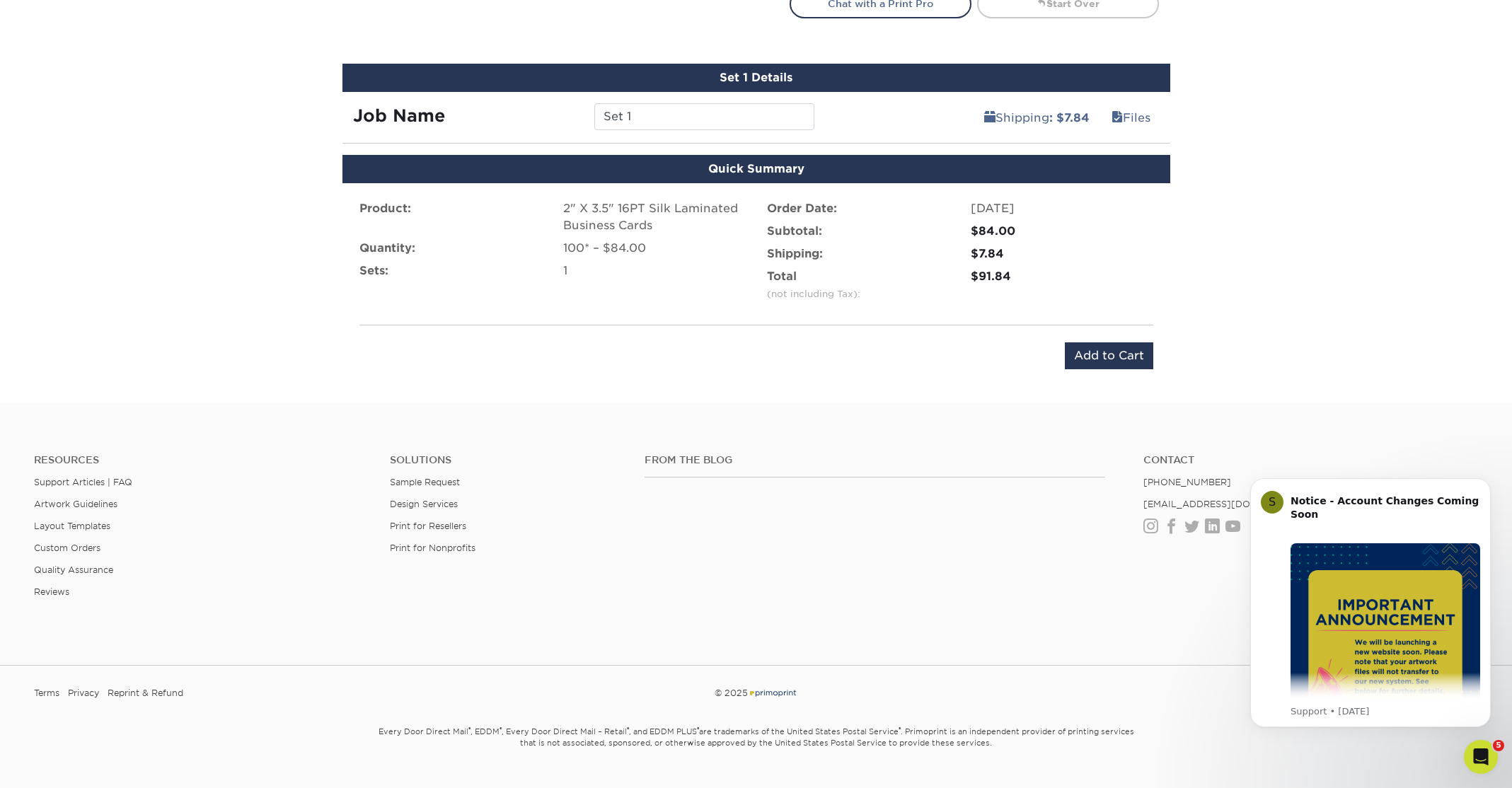
scroll to position [851, 0]
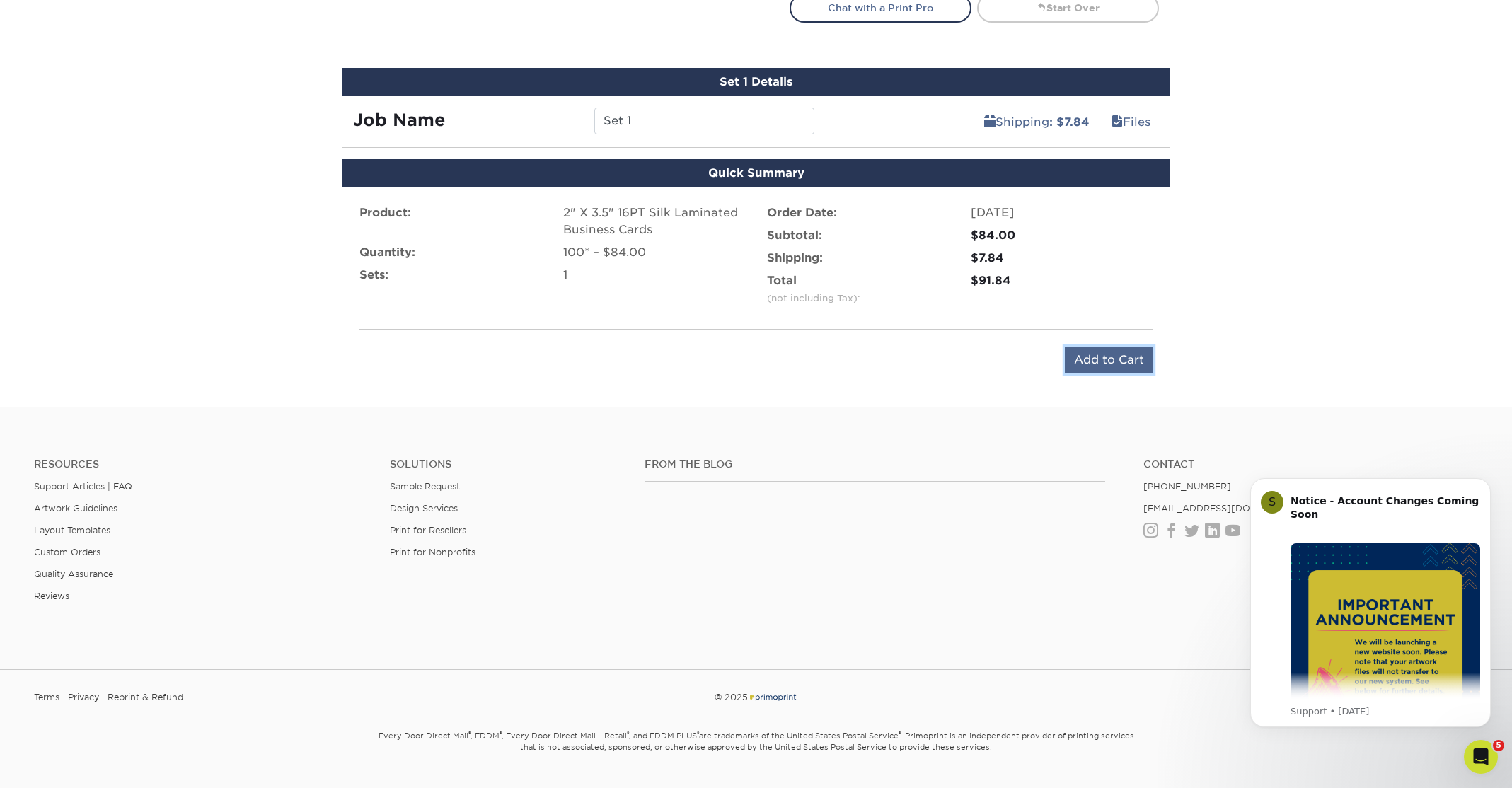
click at [1115, 355] on input "Add to Cart" at bounding box center [1110, 360] width 88 height 27
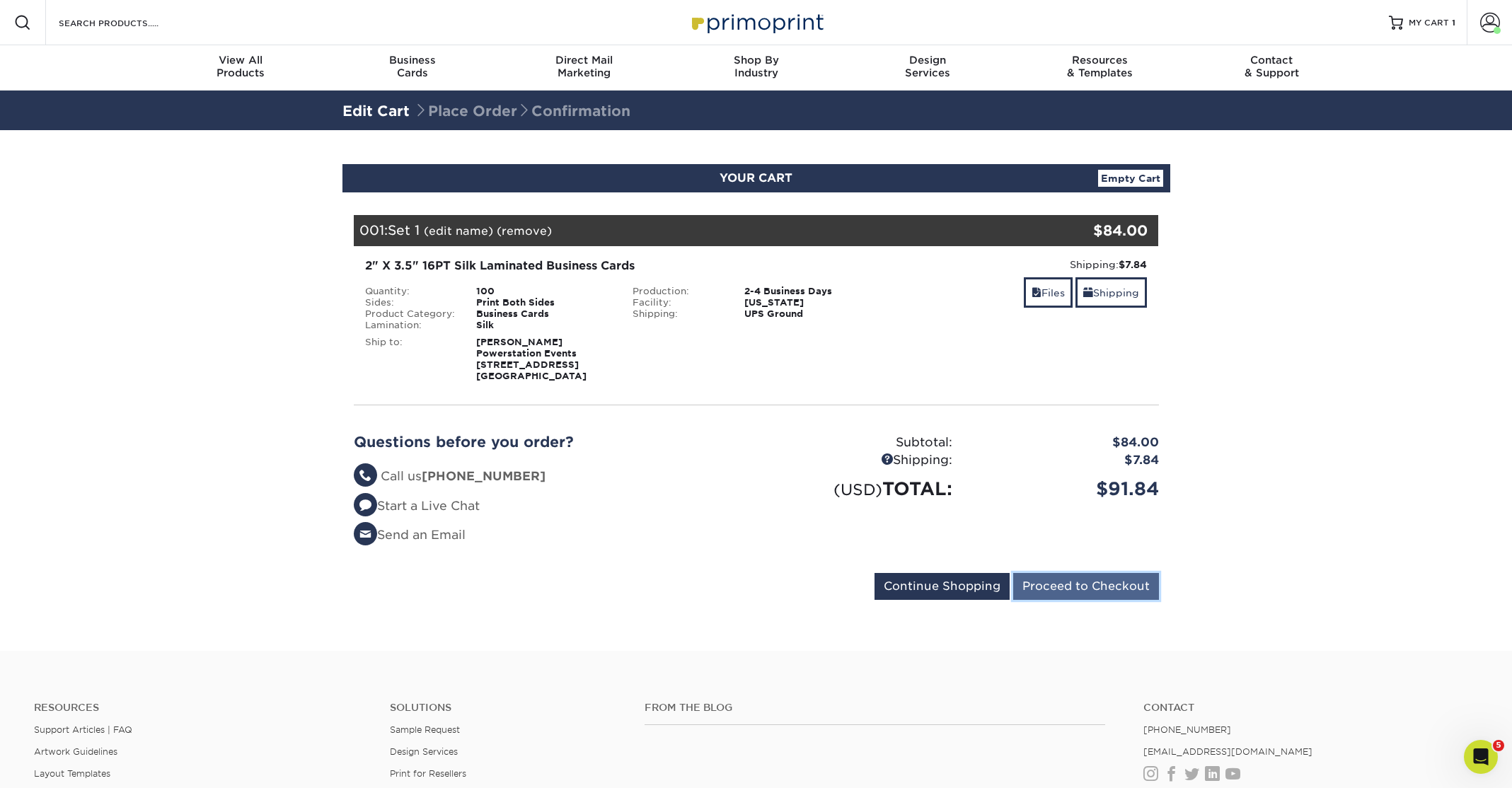
click at [1083, 584] on input "Proceed to Checkout" at bounding box center [1086, 587] width 146 height 27
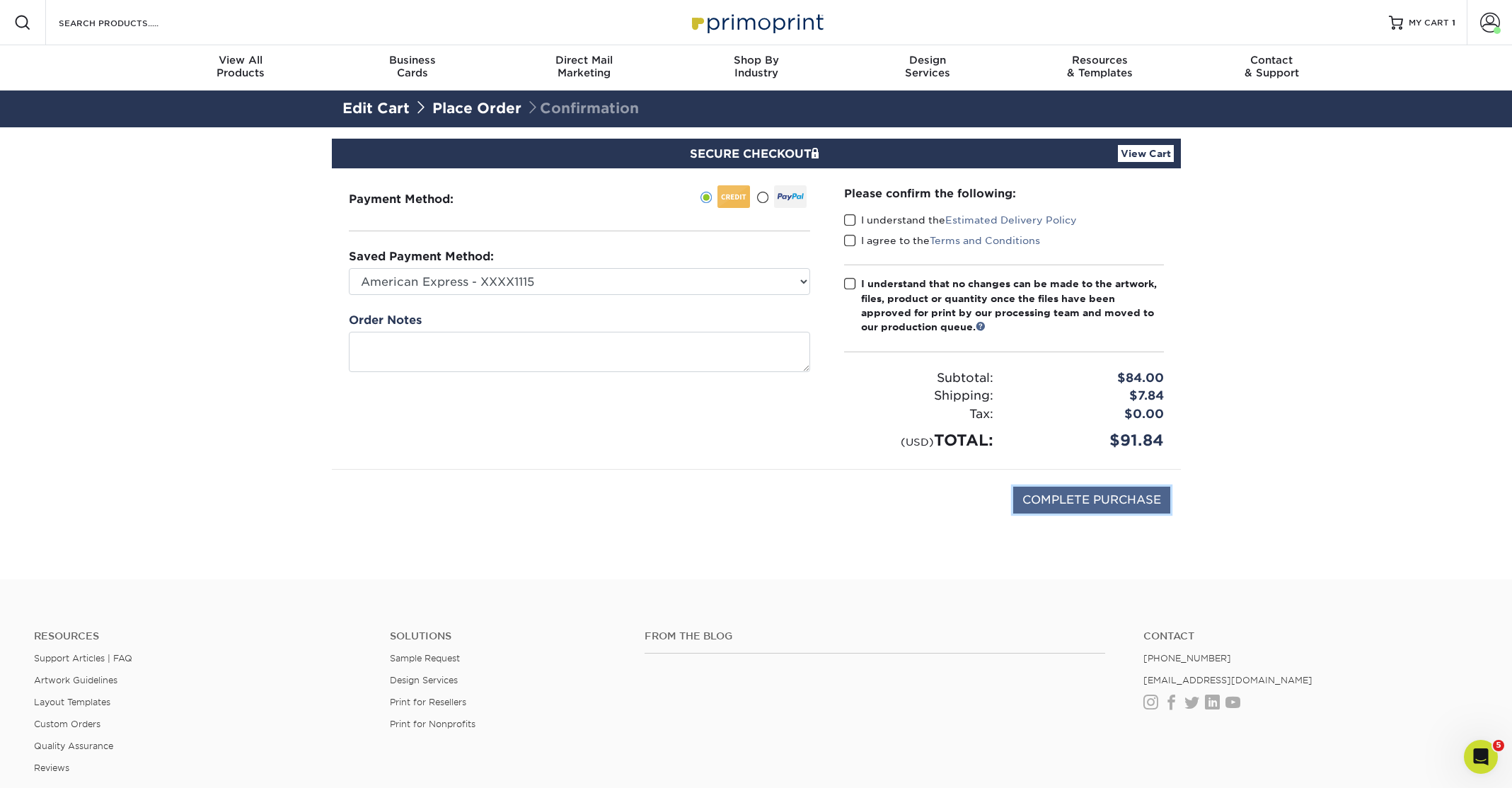
click at [1100, 500] on input "COMPLETE PURCHASE" at bounding box center [1092, 500] width 157 height 27
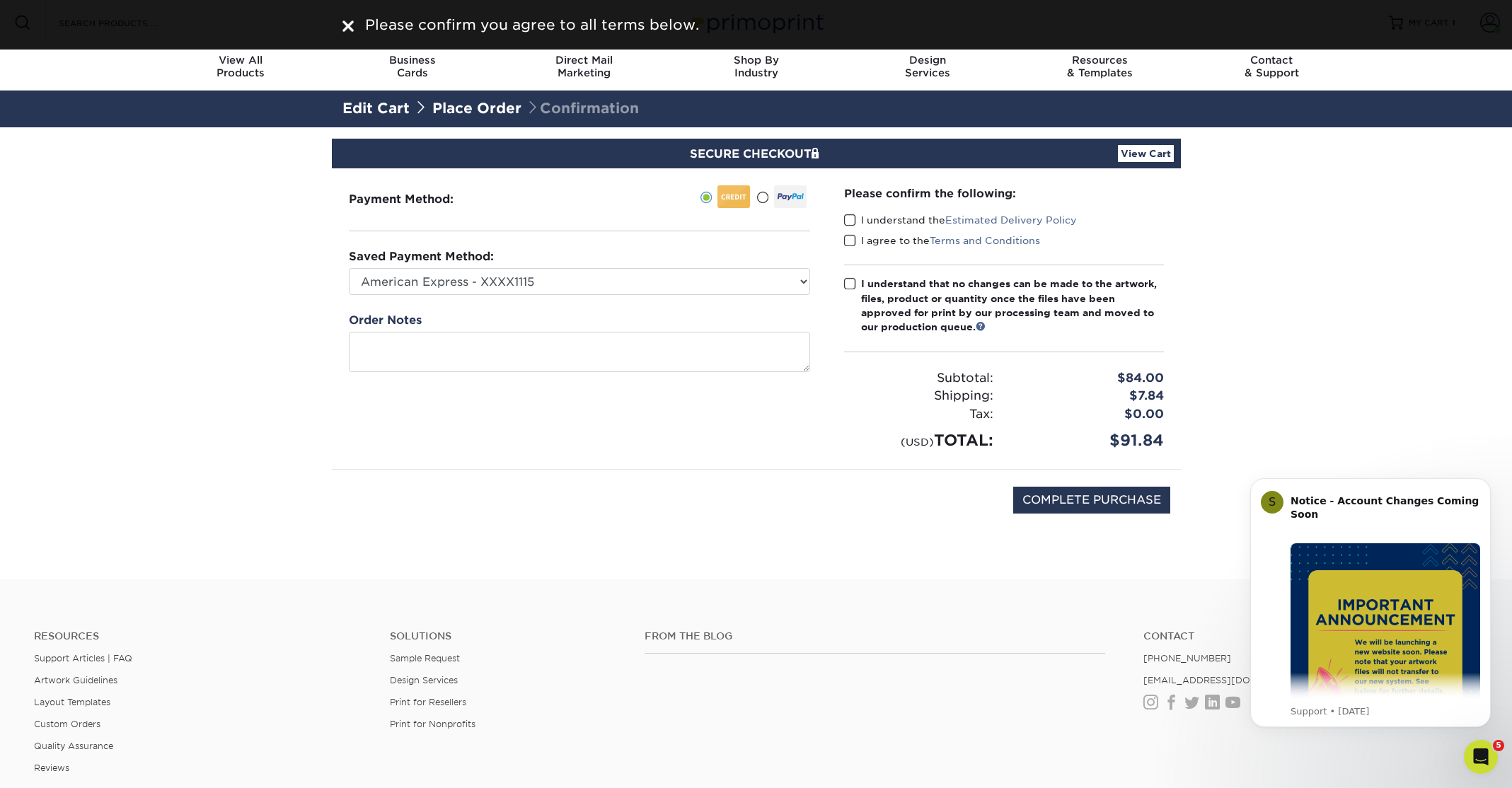
click at [851, 281] on span at bounding box center [850, 284] width 12 height 13
click at [0, 0] on input "I understand that no changes can be made to the artwork, files, product or quan…" at bounding box center [0, 0] width 0 height 0
click at [847, 236] on span at bounding box center [850, 241] width 12 height 13
click at [0, 0] on input "I agree to the Terms and Conditions" at bounding box center [0, 0] width 0 height 0
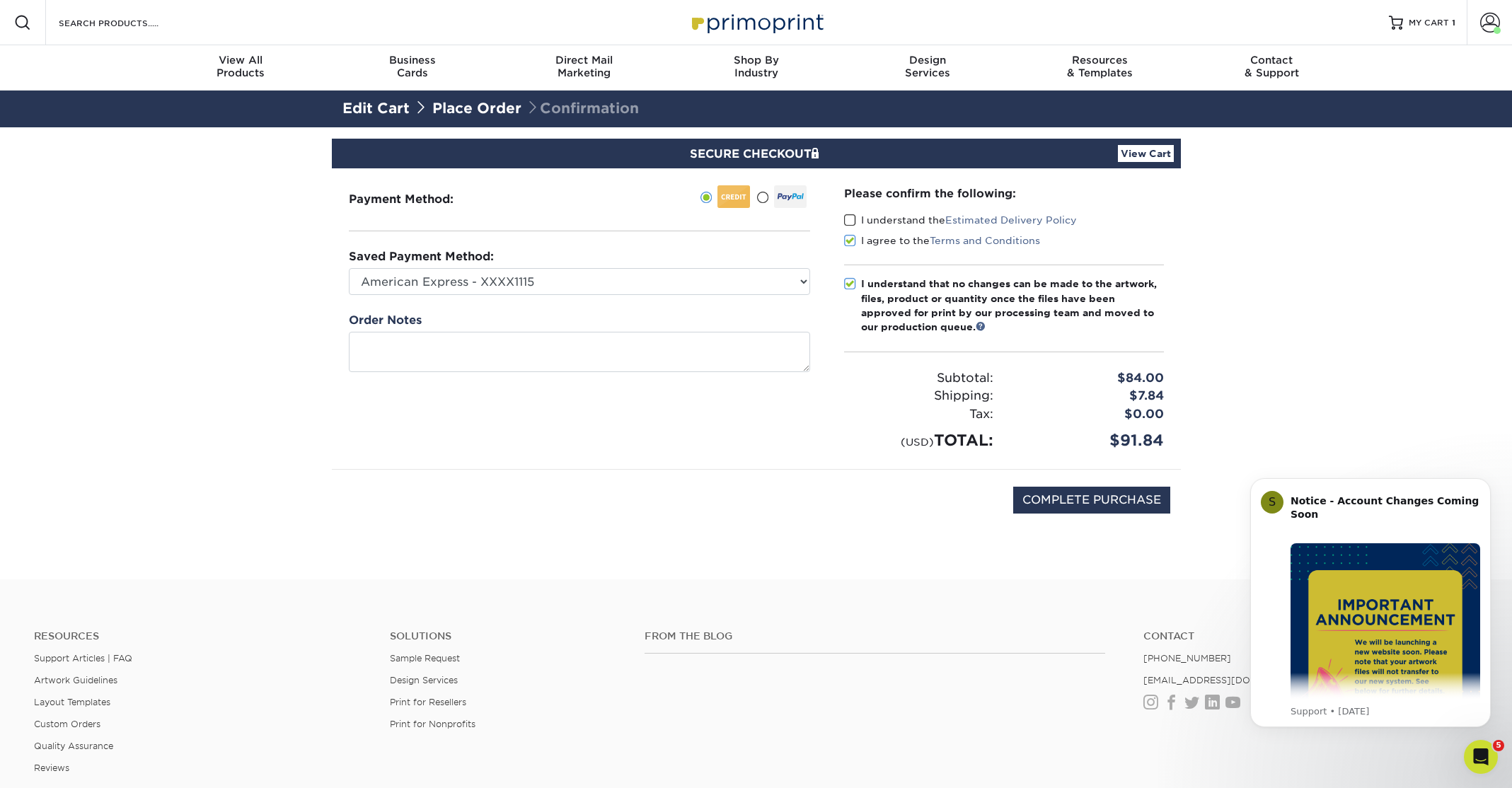
click at [847, 219] on span at bounding box center [850, 220] width 12 height 13
click at [0, 0] on input "I understand the Estimated Delivery Policy" at bounding box center [0, 0] width 0 height 0
click at [1081, 494] on input "COMPLETE PURCHASE" at bounding box center [1092, 500] width 157 height 27
type input "PROCESSING, PLEASE WAIT..."
